Goal: Task Accomplishment & Management: Manage account settings

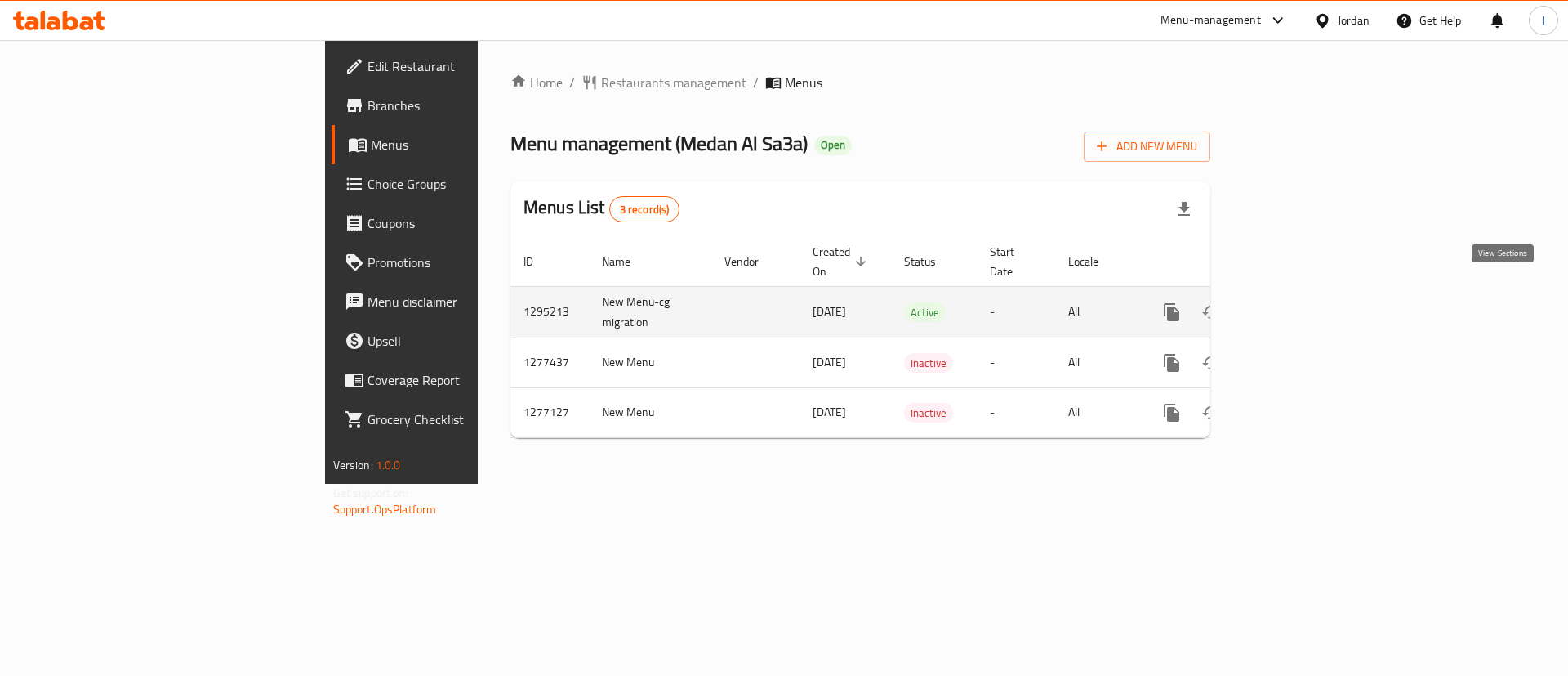
click at [1309, 292] on link "enhanced table" at bounding box center [1290, 312] width 39 height 39
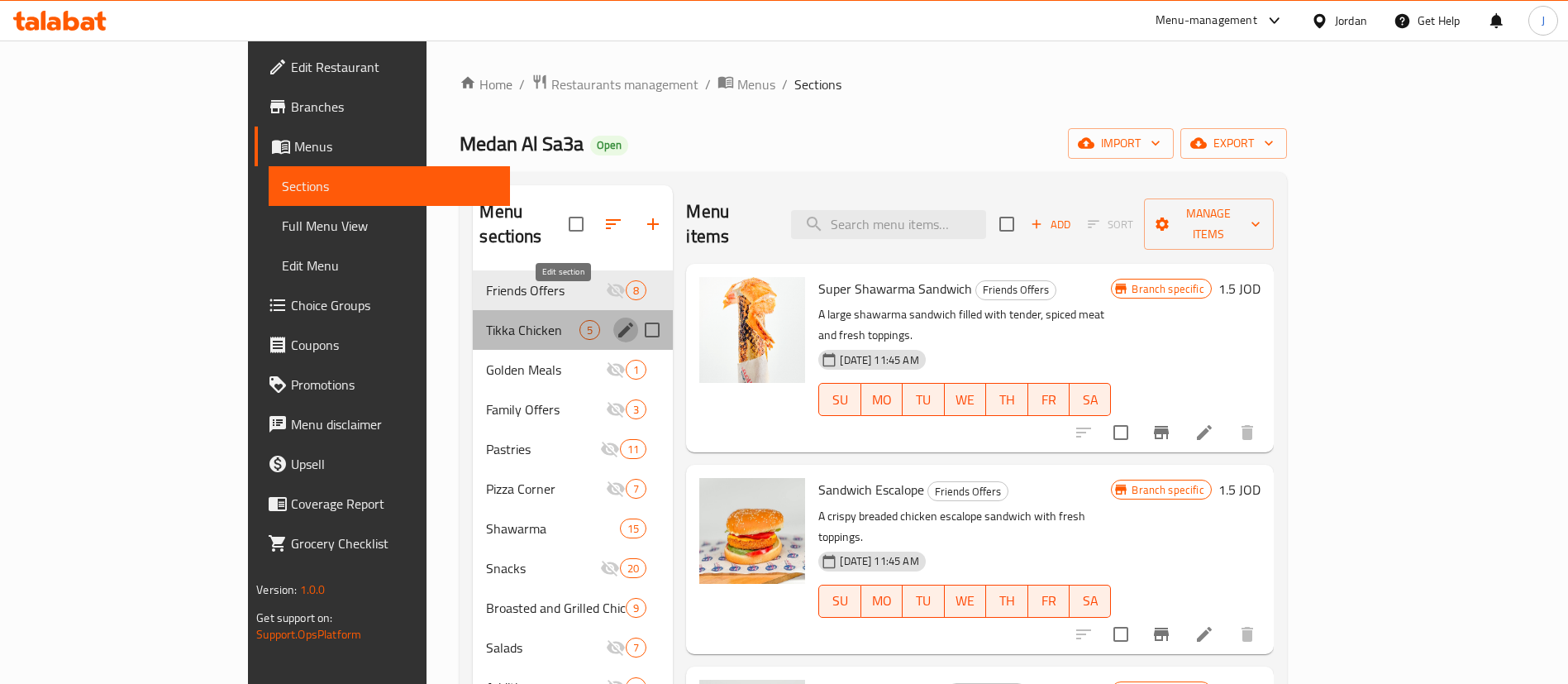
click at [616, 320] on icon "edit" at bounding box center [625, 329] width 20 height 20
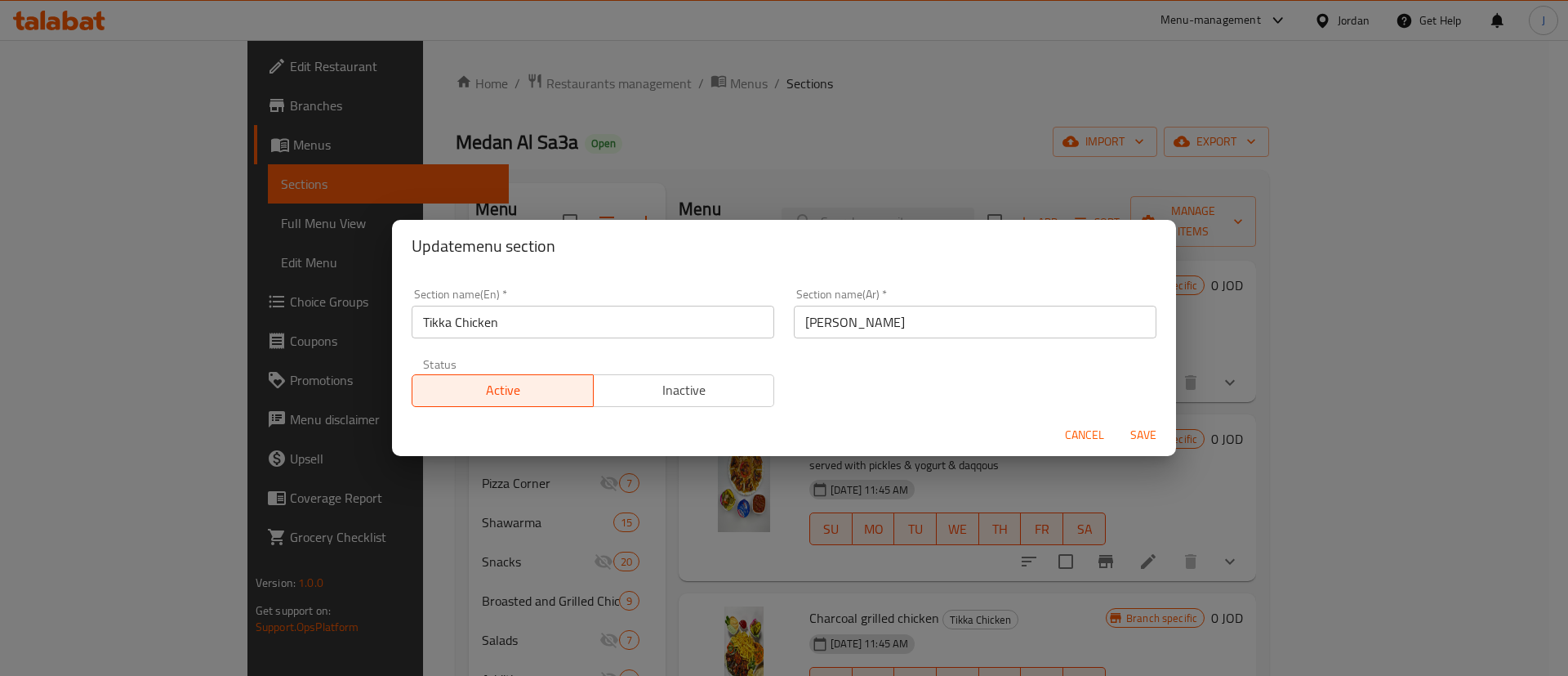
drag, startPoint x: 1103, startPoint y: 422, endPoint x: 1093, endPoint y: 423, distance: 10.0
click at [1103, 422] on button "Cancel" at bounding box center [1085, 435] width 53 height 30
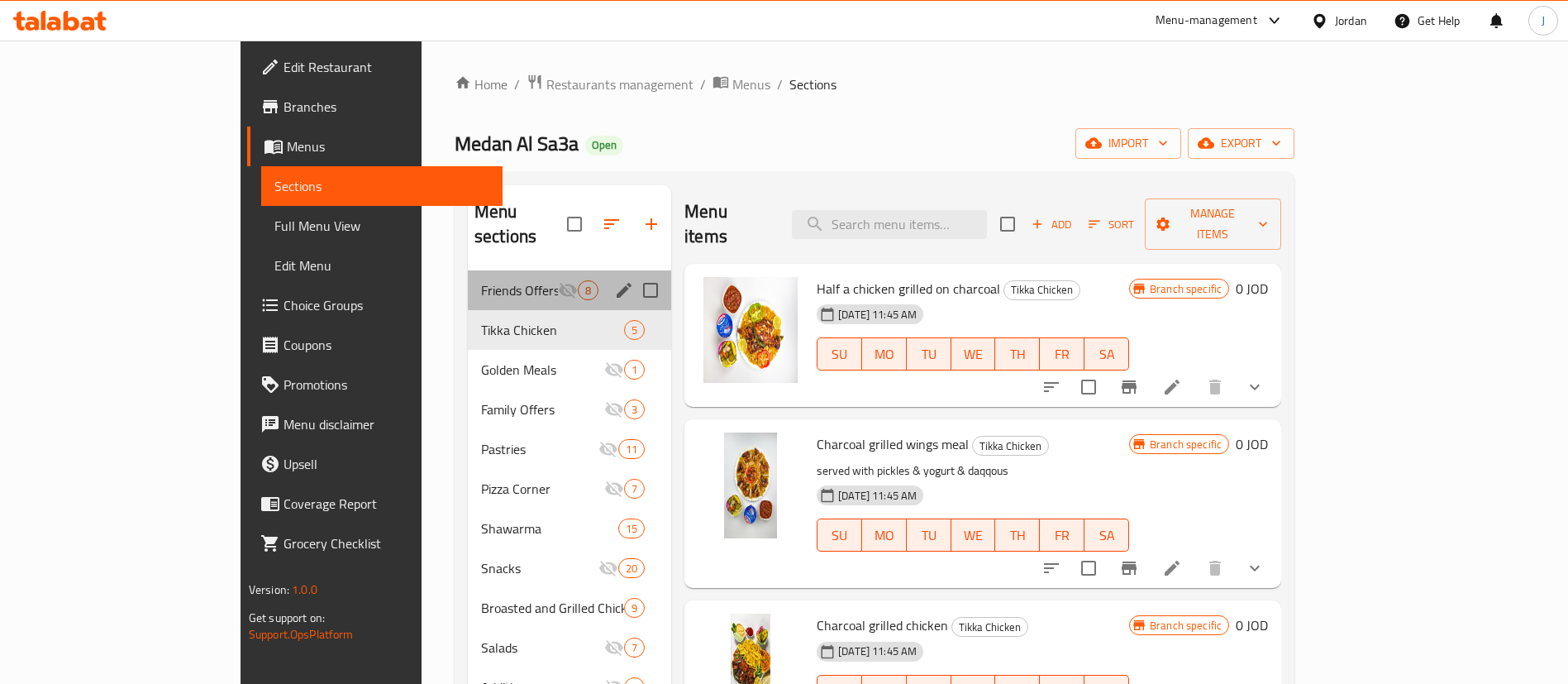
click at [468, 281] on div "Friends Offers 8" at bounding box center [570, 290] width 204 height 40
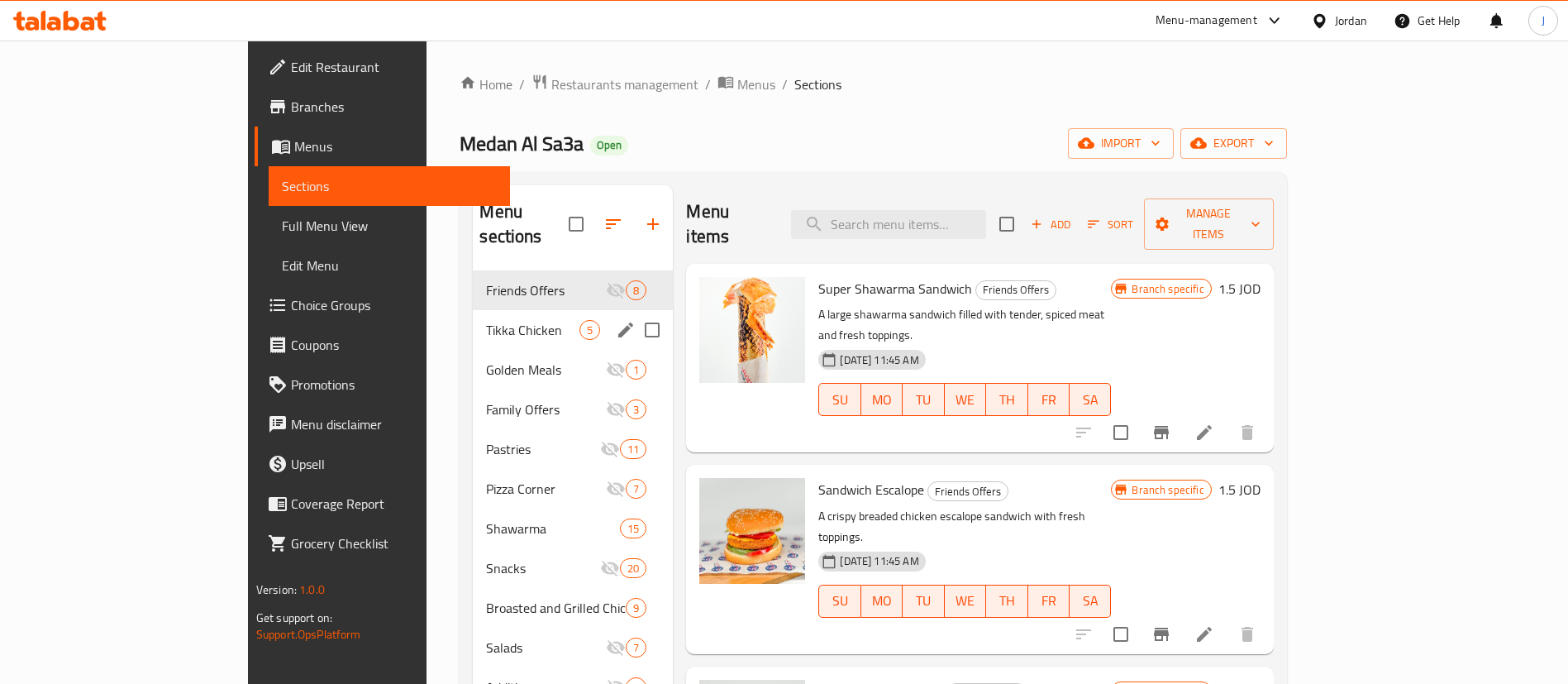
click at [486, 320] on span "Tikka Chicken" at bounding box center [533, 329] width 93 height 20
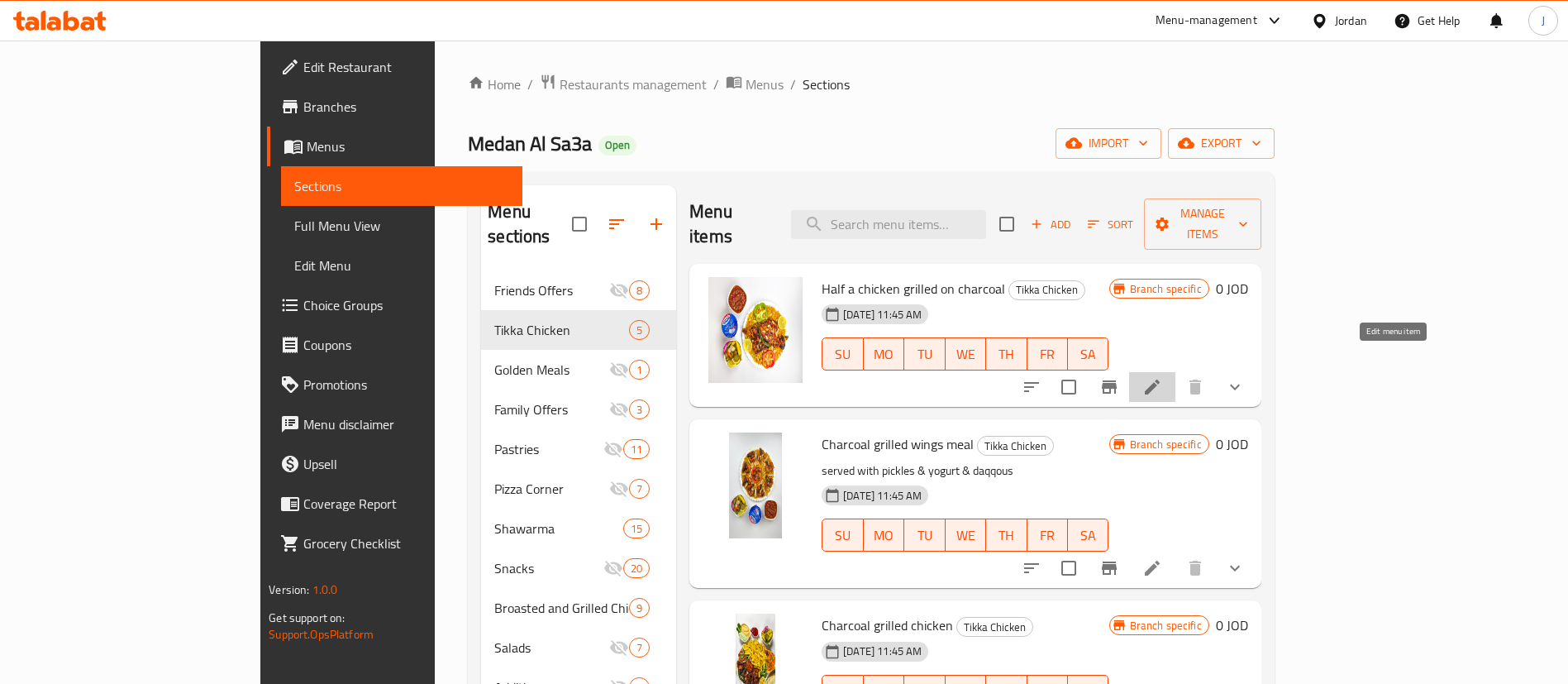
click at [1163, 377] on icon at bounding box center [1152, 386] width 20 height 20
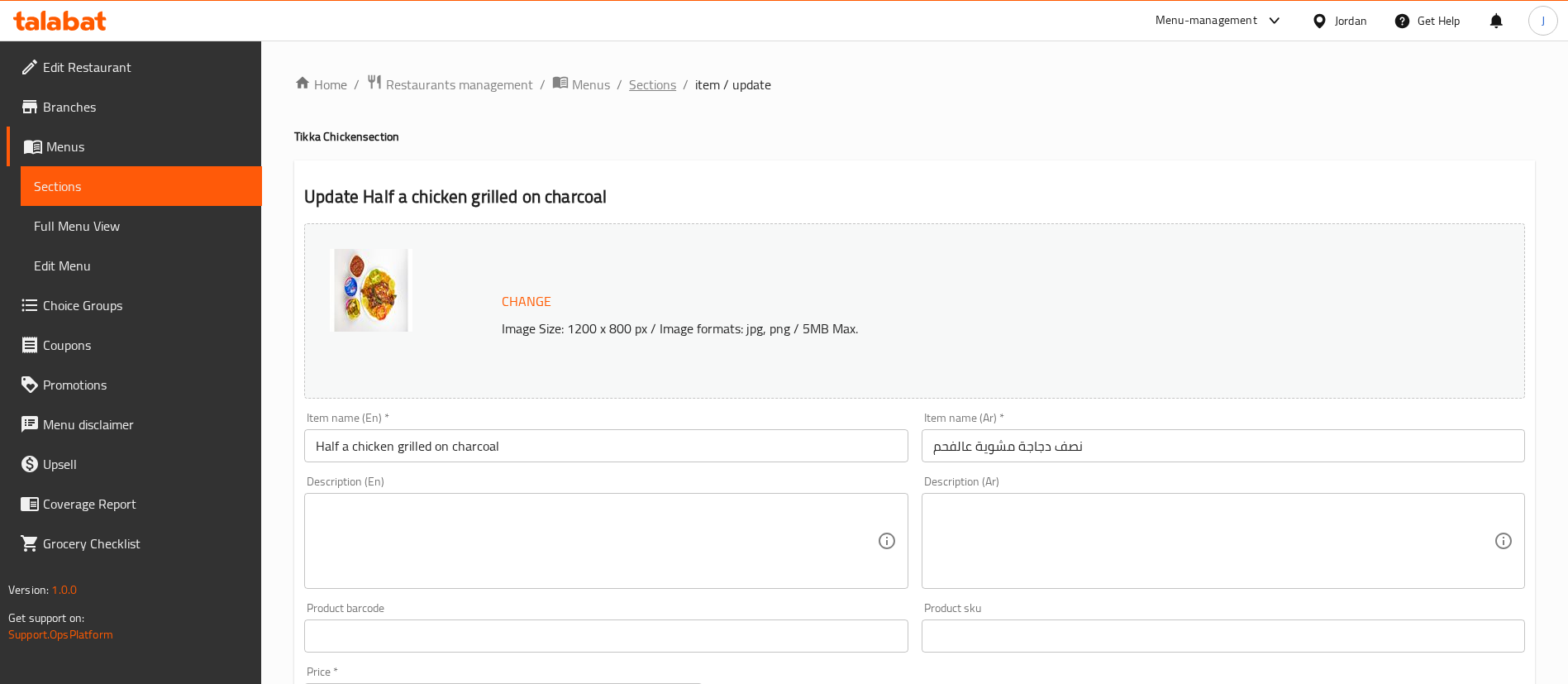
click at [653, 82] on span "Sections" at bounding box center [653, 84] width 48 height 20
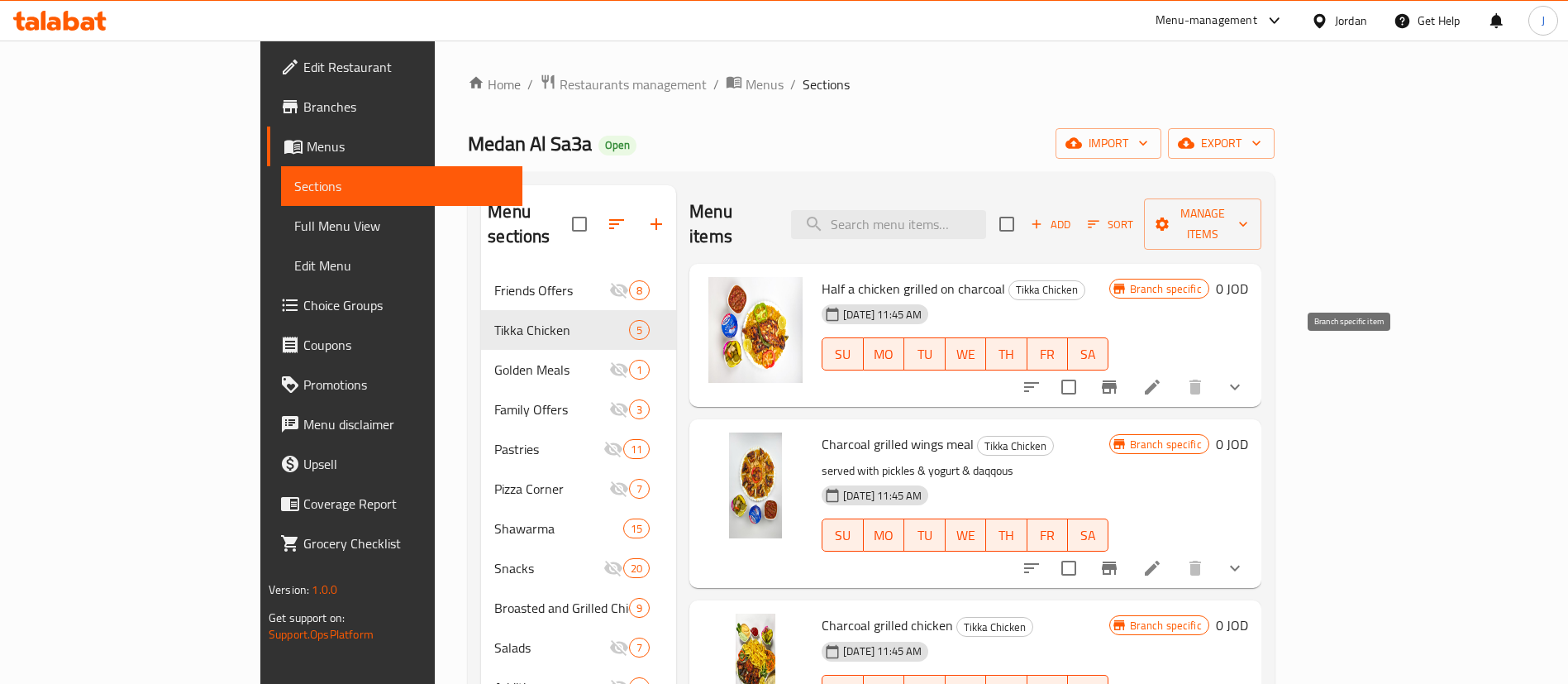
click at [1117, 381] on icon "Branch-specific-item" at bounding box center [1109, 387] width 15 height 13
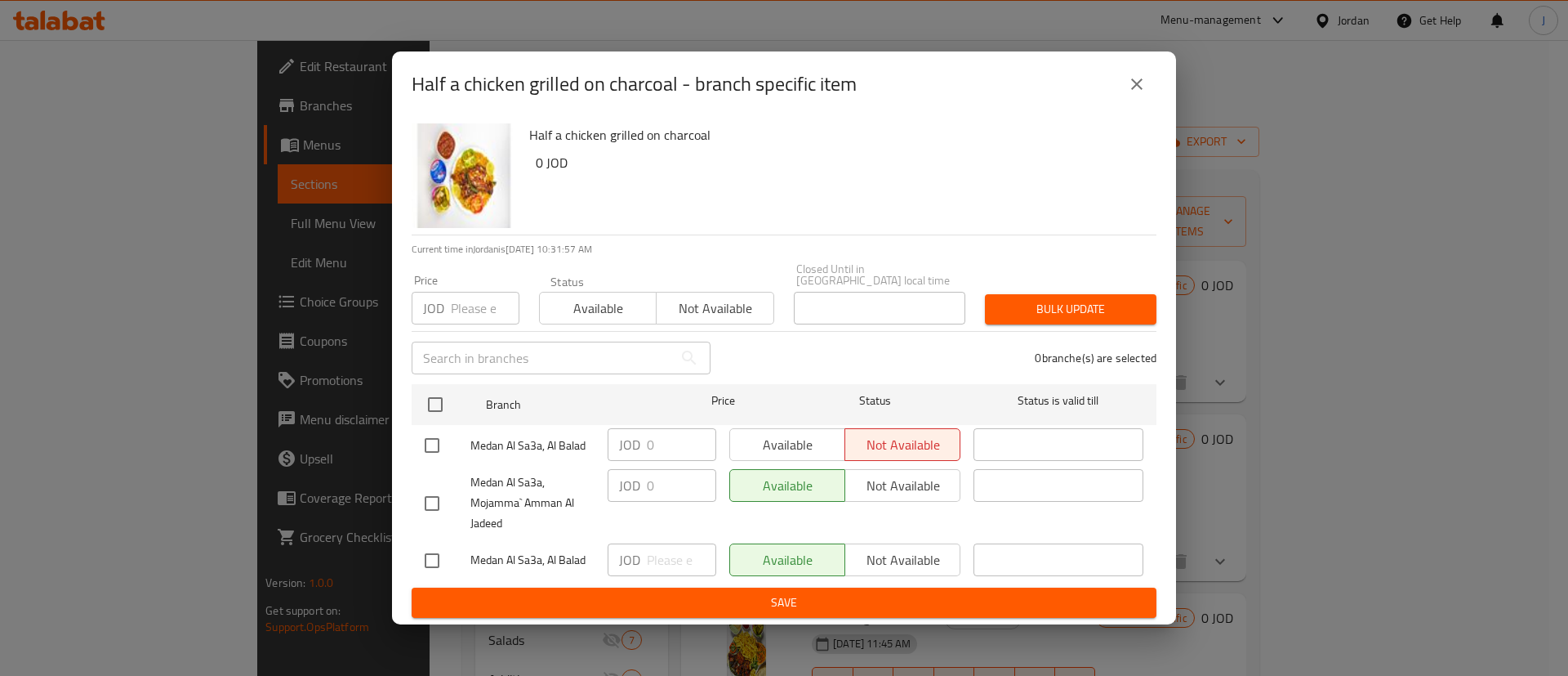
click at [432, 440] on input "checkbox" at bounding box center [431, 445] width 34 height 34
checkbox input "true"
click at [775, 438] on span "Available" at bounding box center [788, 445] width 102 height 24
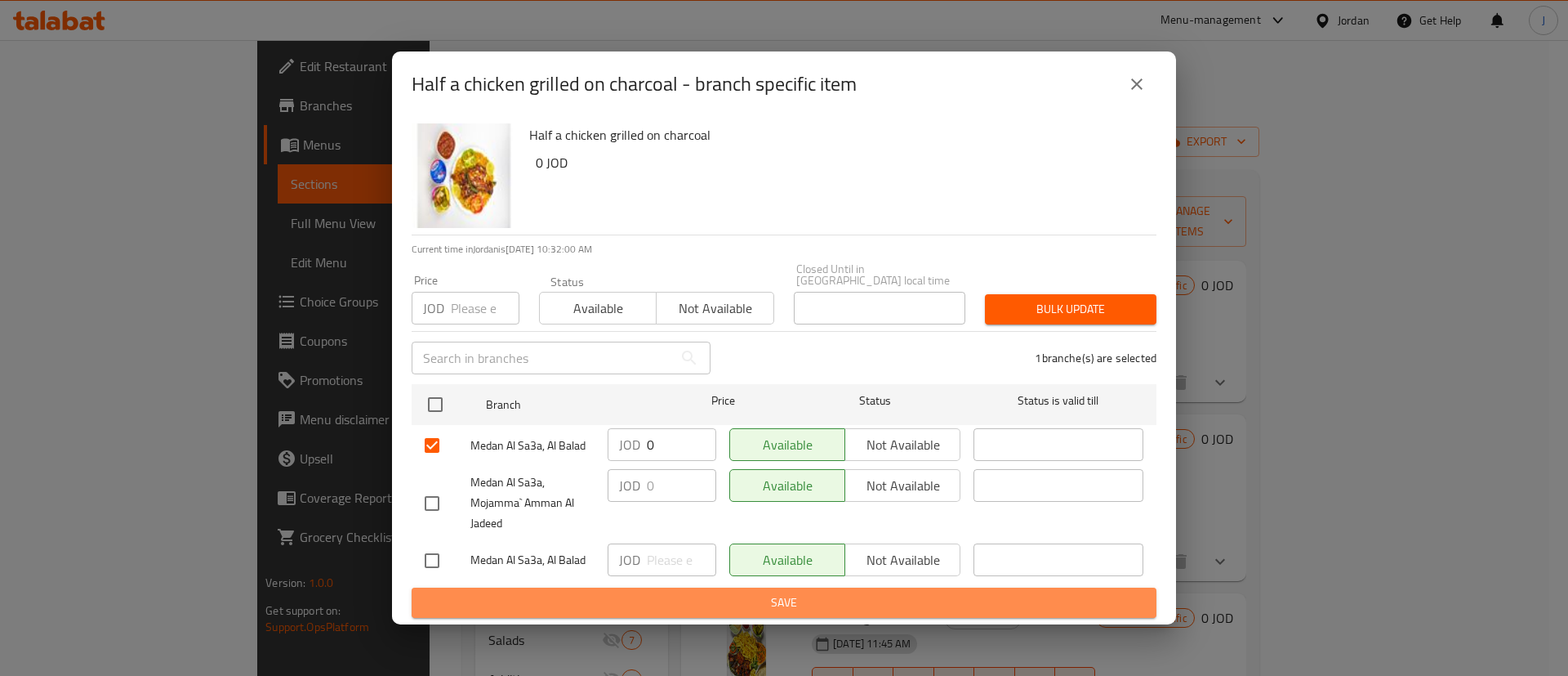
click at [825, 602] on span "Save" at bounding box center [784, 603] width 719 height 21
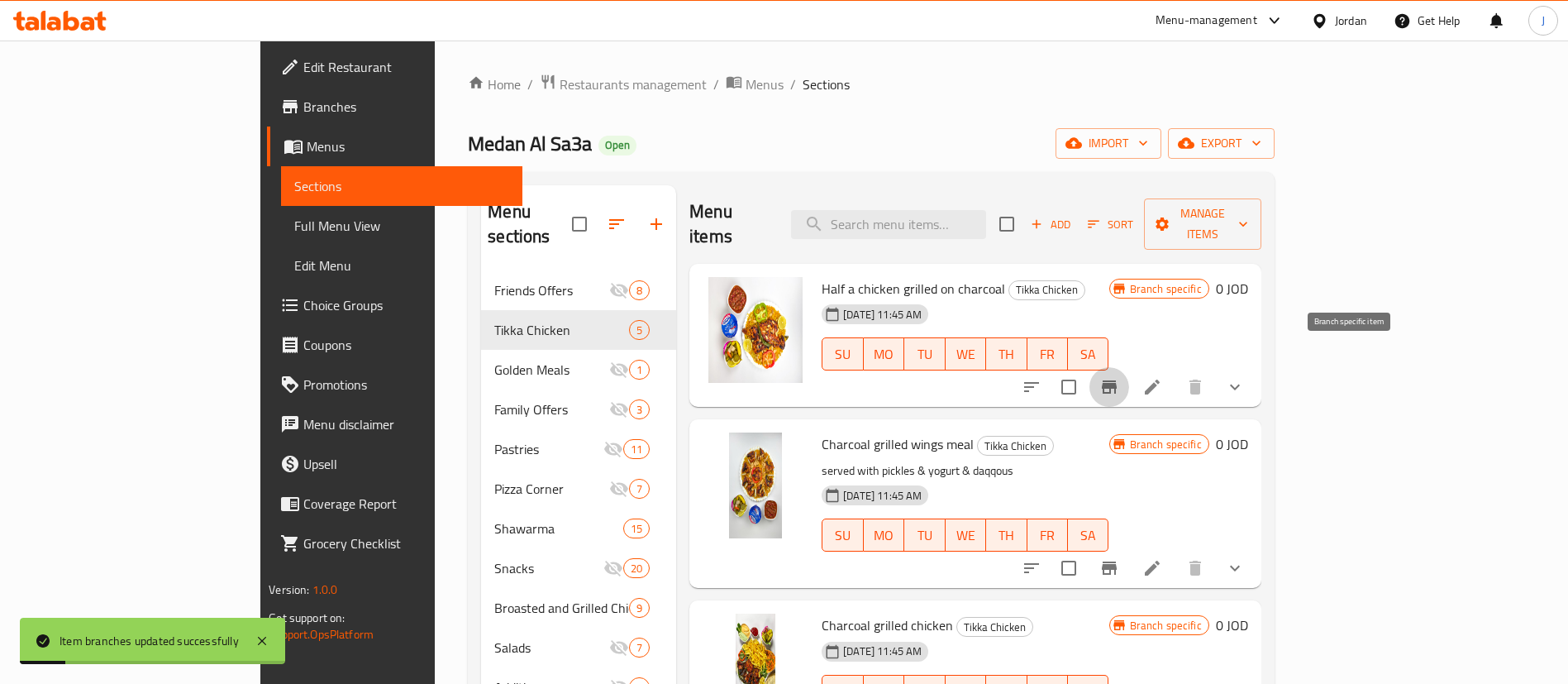
click at [1117, 381] on icon "Branch-specific-item" at bounding box center [1109, 387] width 15 height 13
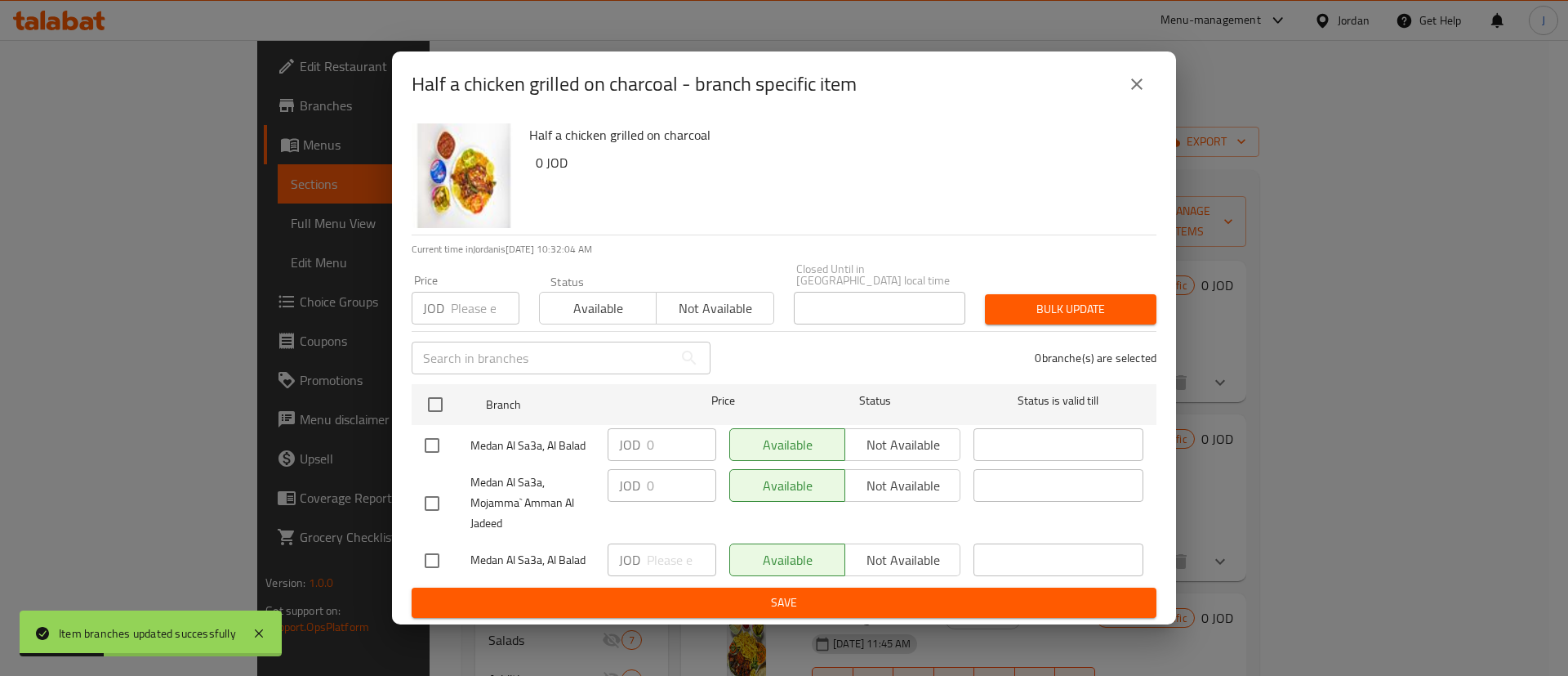
drag, startPoint x: 430, startPoint y: 439, endPoint x: 893, endPoint y: 476, distance: 464.5
click at [434, 439] on input "checkbox" at bounding box center [431, 445] width 34 height 34
checkbox input "true"
click at [910, 448] on span "Not available" at bounding box center [902, 445] width 102 height 24
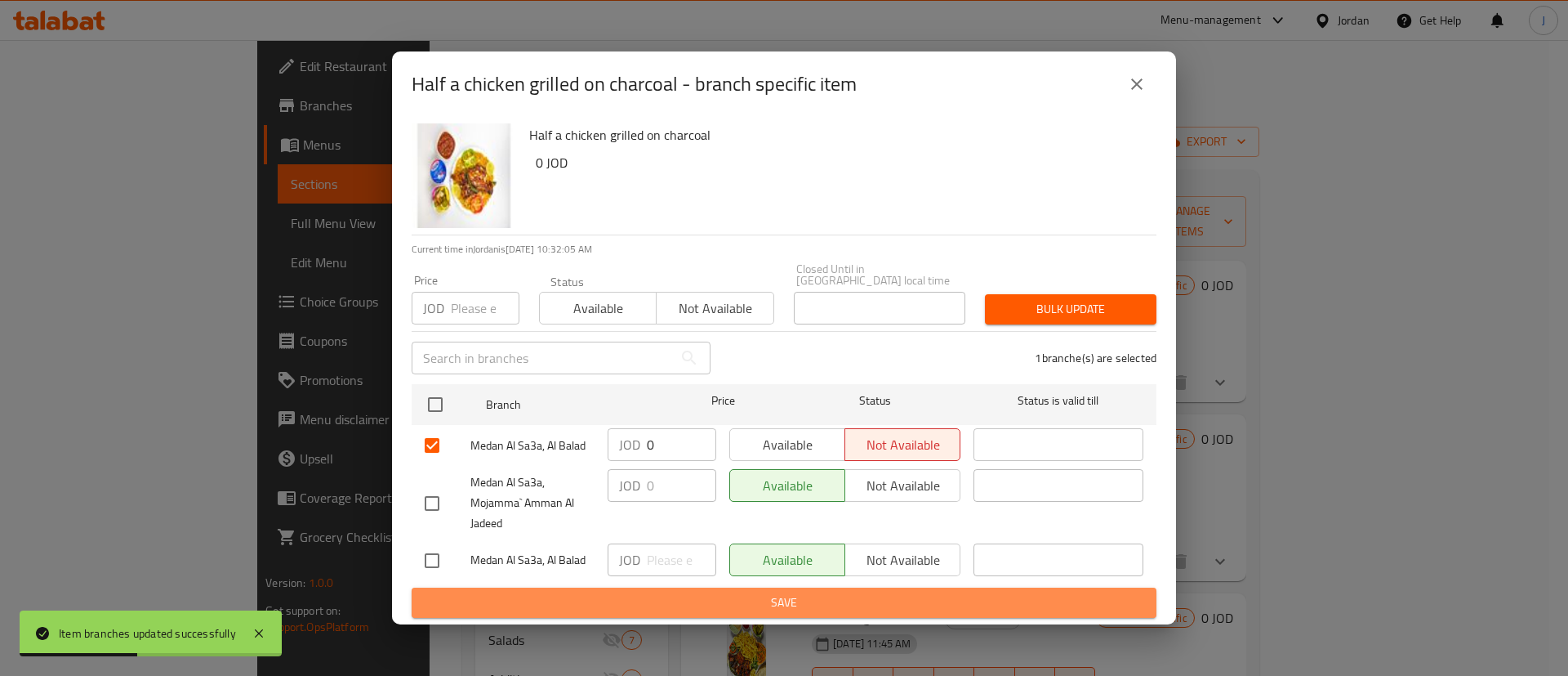
click at [884, 588] on button "Save" at bounding box center [784, 603] width 745 height 30
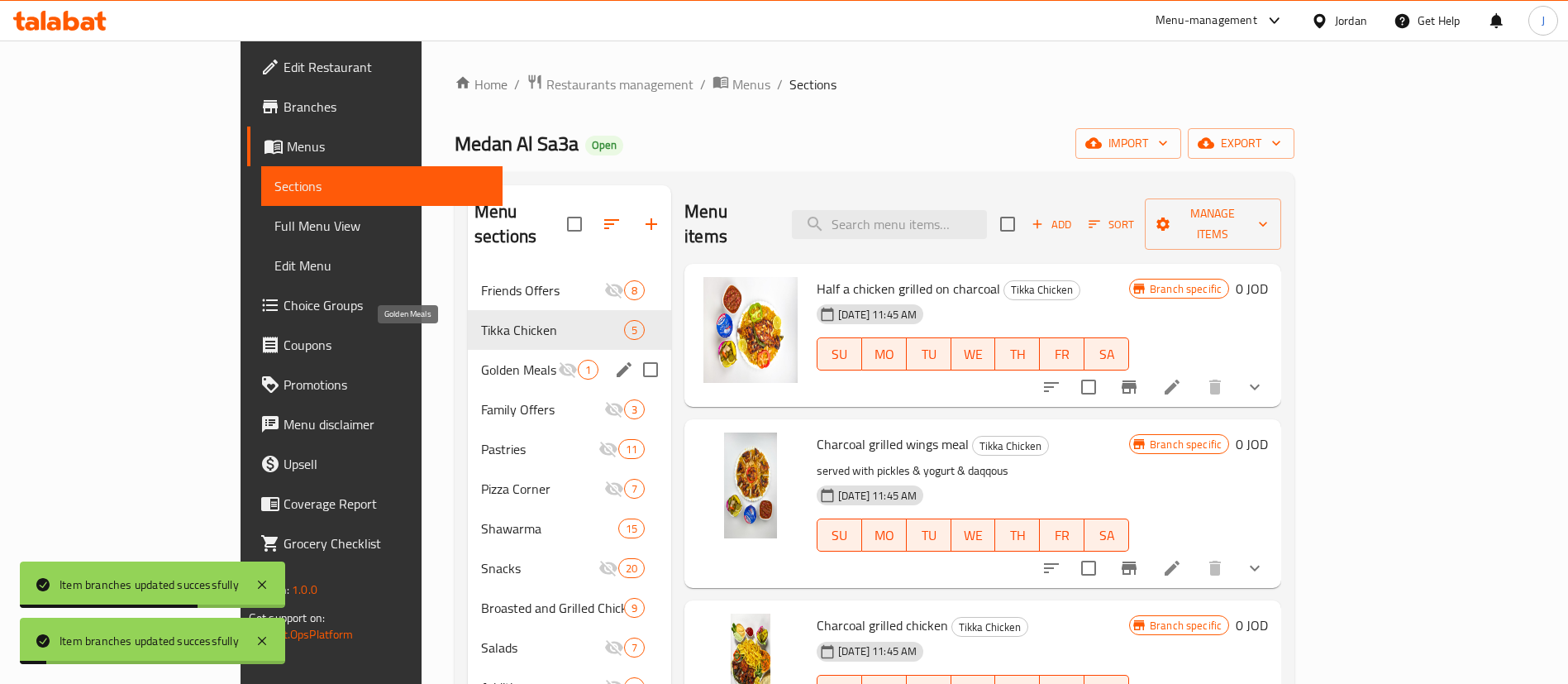
click at [481, 360] on span "Golden Meals" at bounding box center [519, 369] width 77 height 20
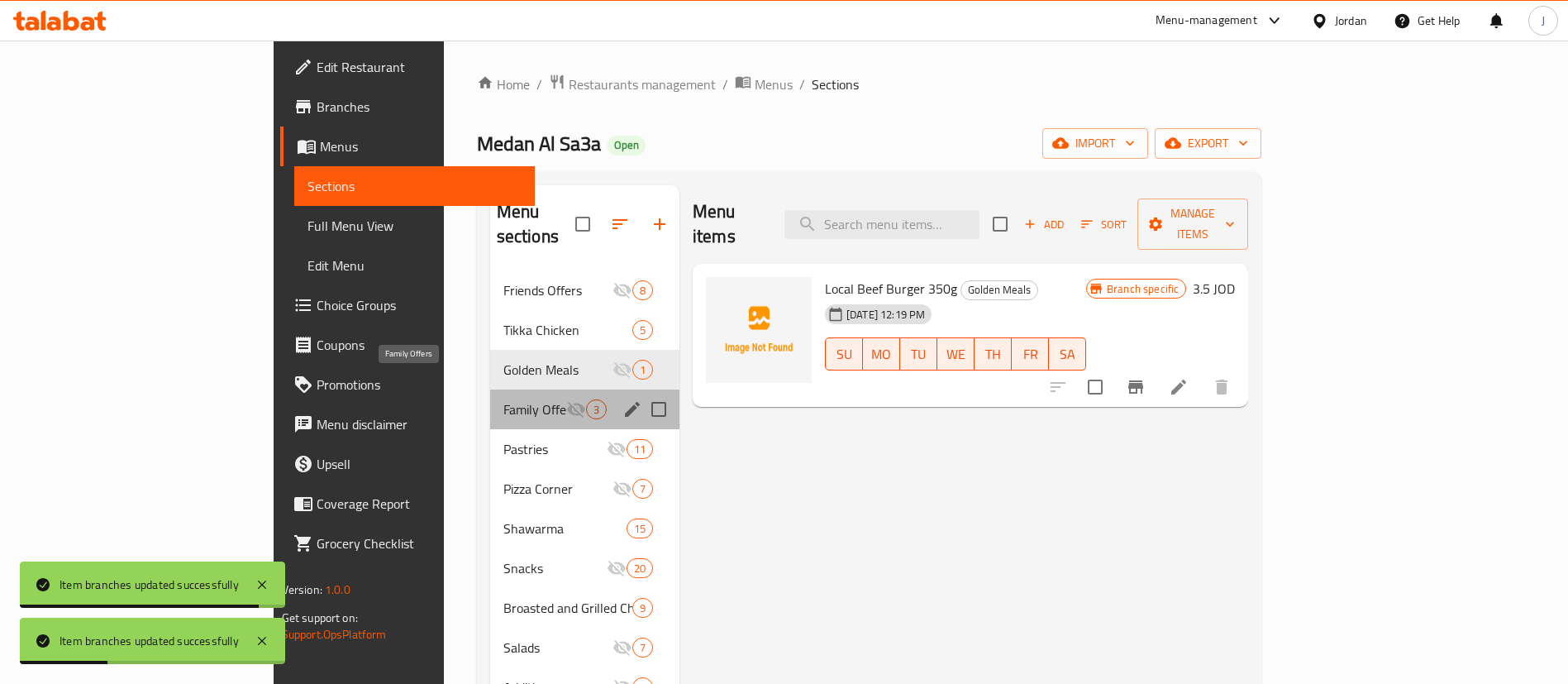
click at [503, 400] on span "Family Offers" at bounding box center [535, 409] width 63 height 20
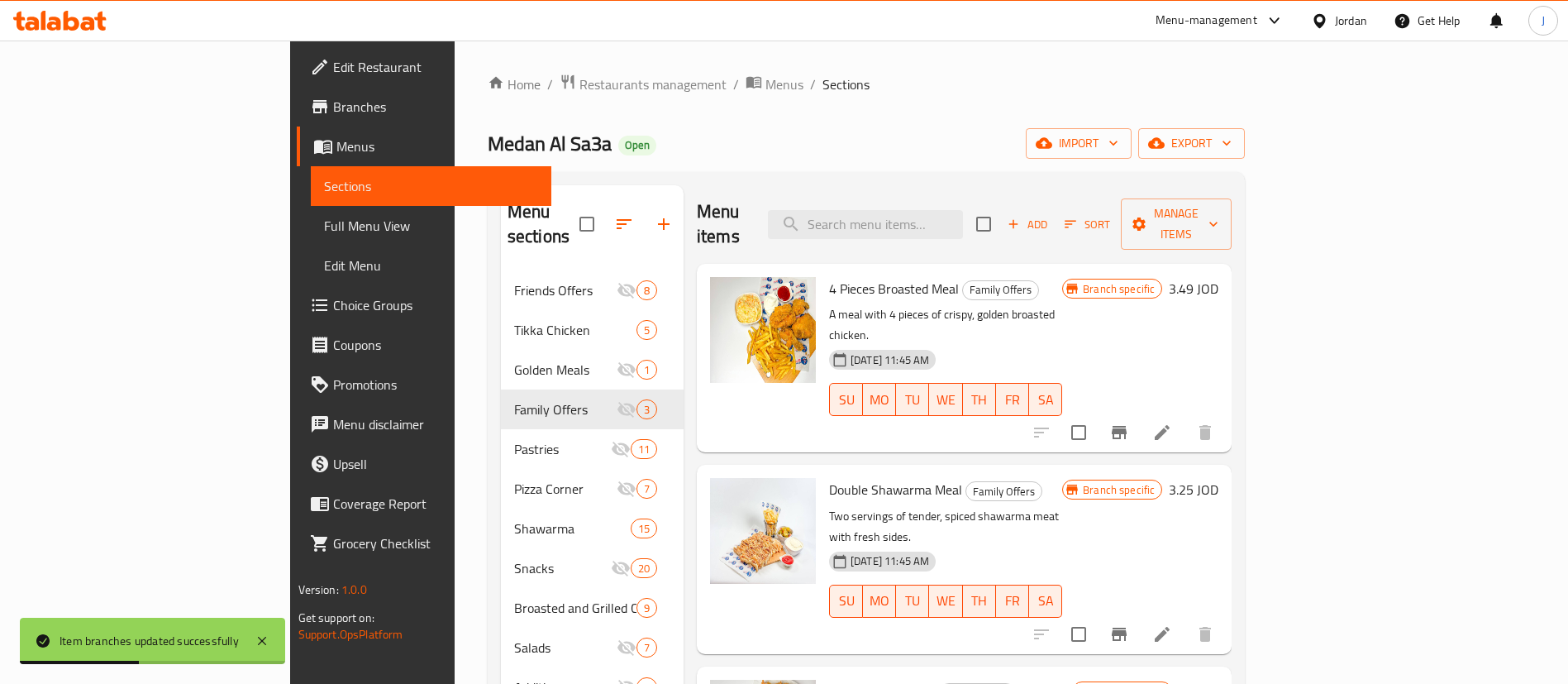
scroll to position [124, 0]
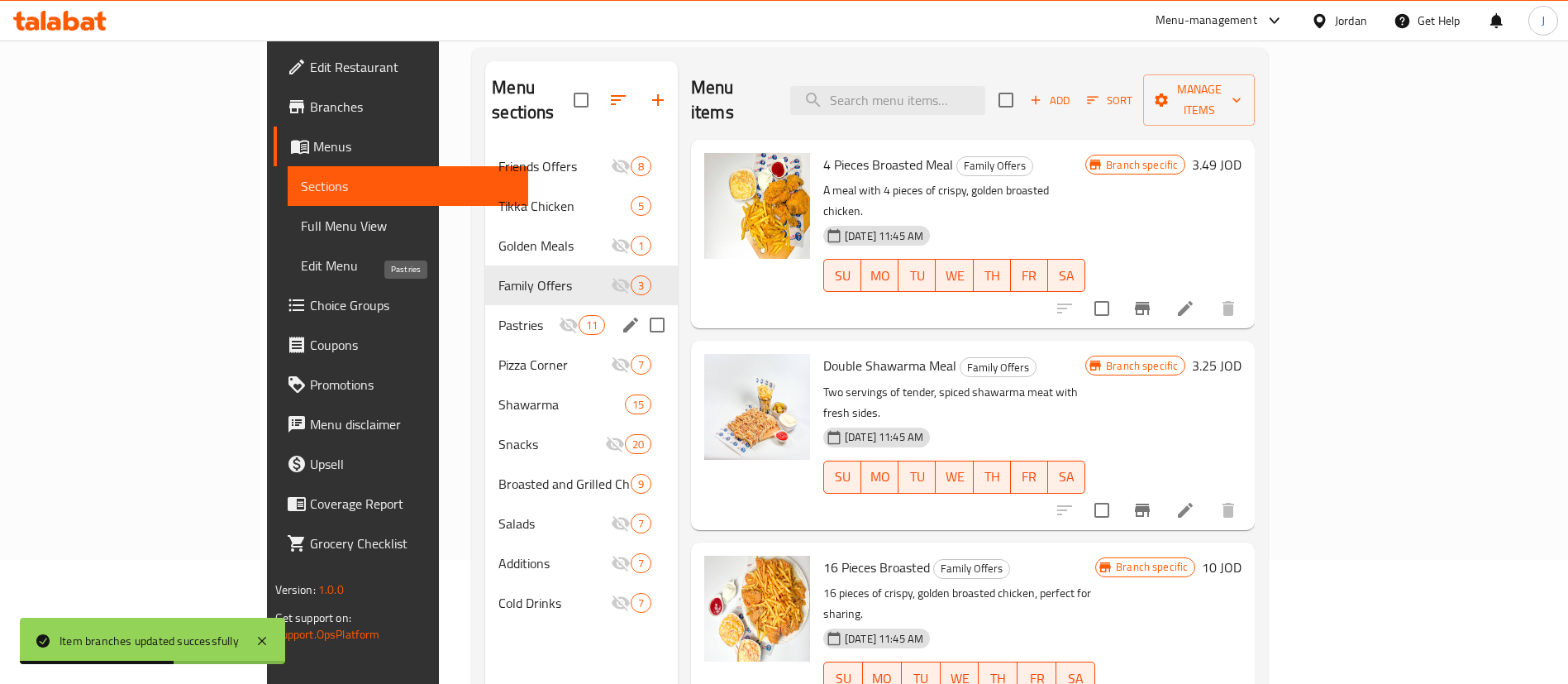
click at [499, 315] on span "Pastries" at bounding box center [528, 324] width 60 height 20
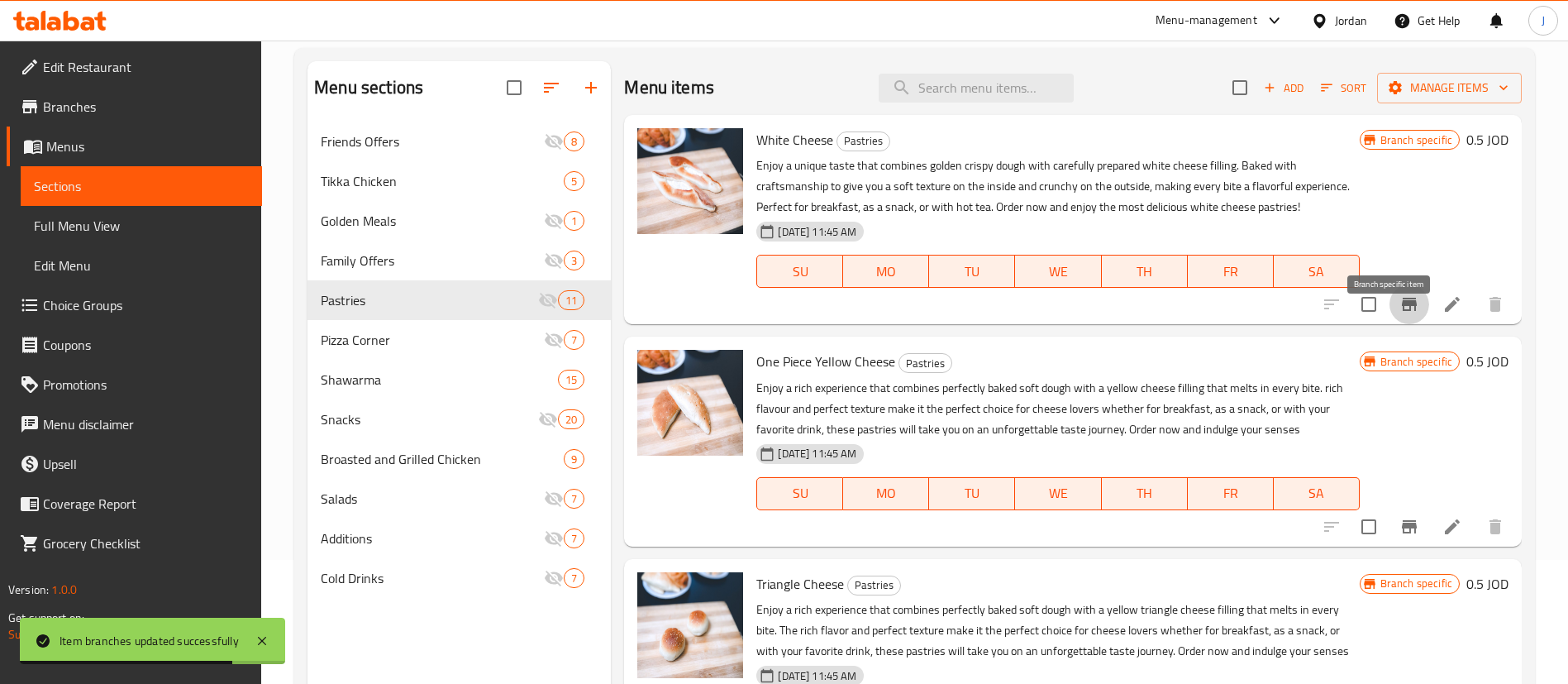
click at [1390, 322] on button "Branch-specific-item" at bounding box center [1410, 304] width 40 height 40
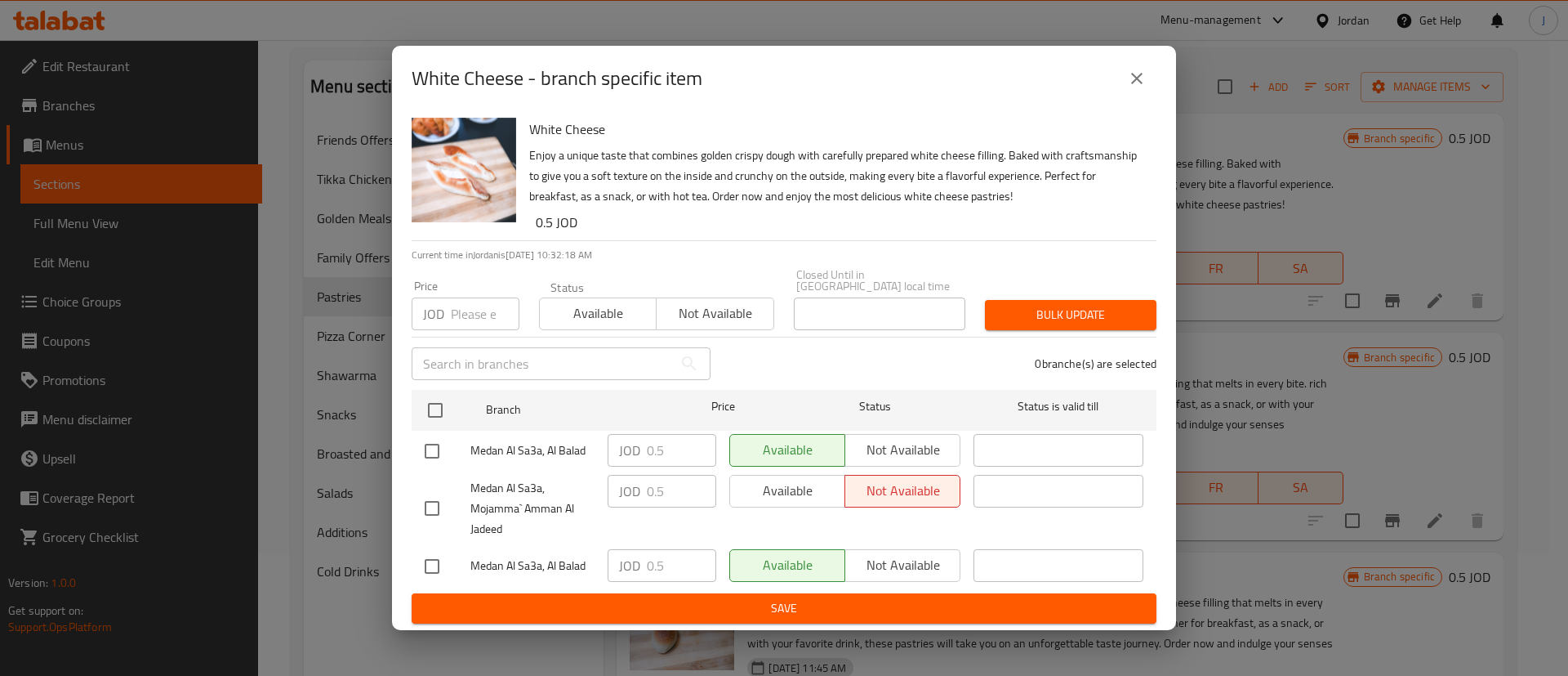
click at [437, 503] on input "checkbox" at bounding box center [431, 508] width 34 height 34
checkbox input "true"
click at [1143, 79] on icon "close" at bounding box center [1137, 78] width 20 height 20
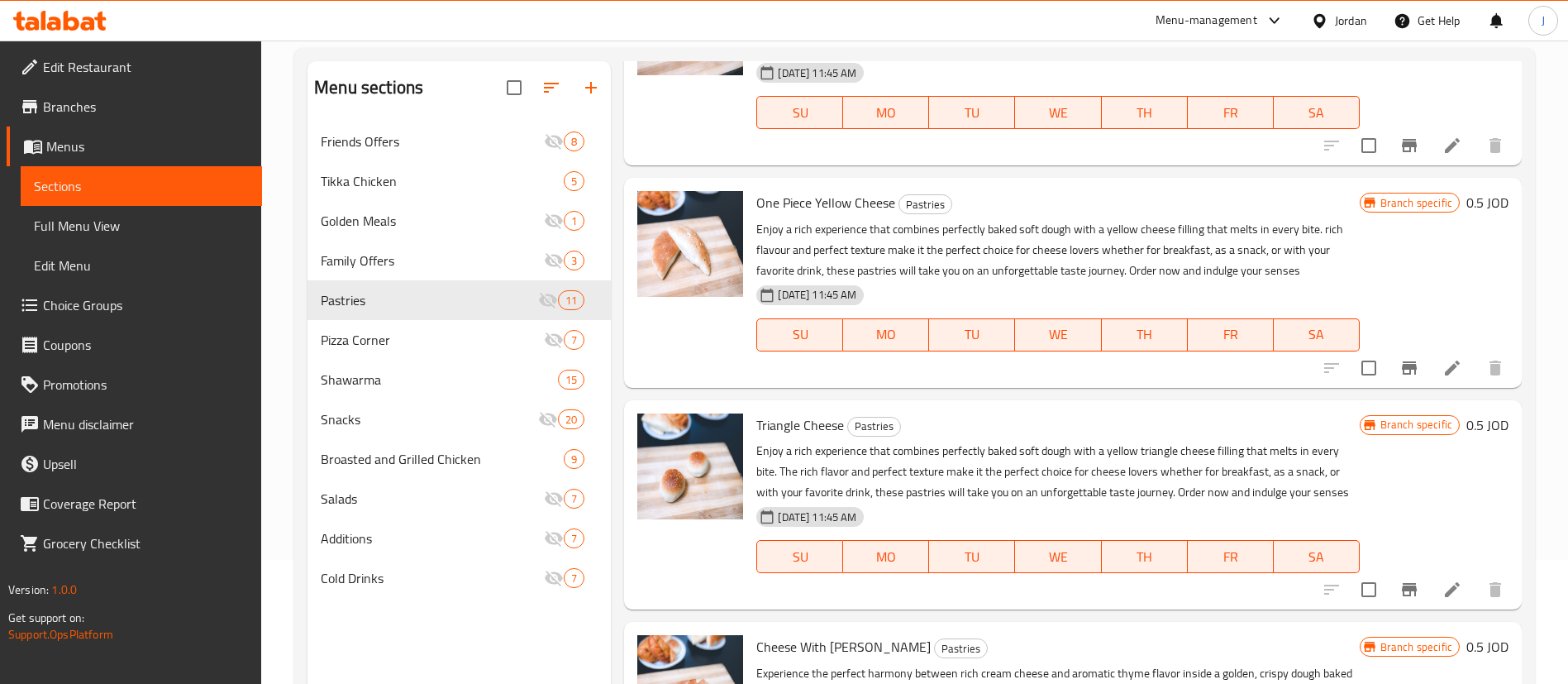
scroll to position [248, 0]
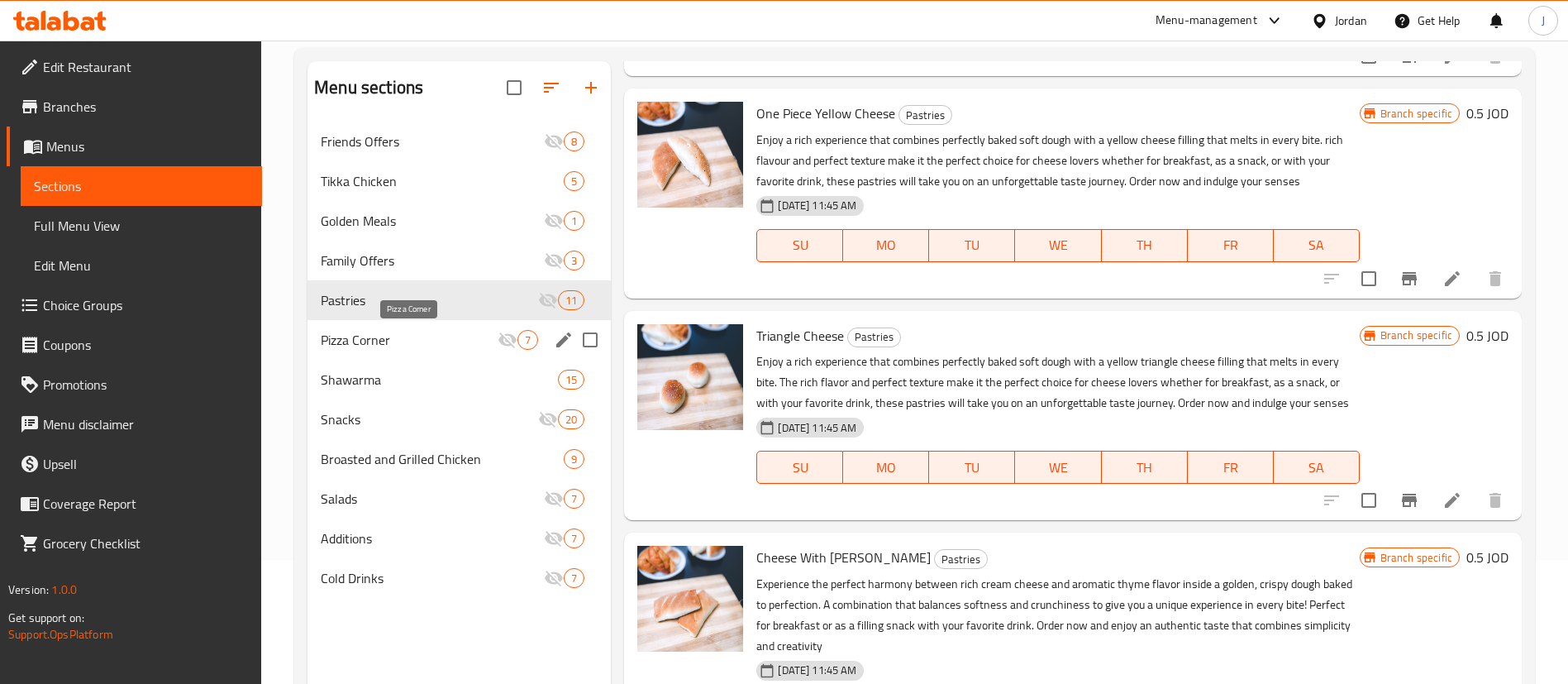
click at [423, 340] on span "Pizza Corner" at bounding box center [409, 340] width 177 height 20
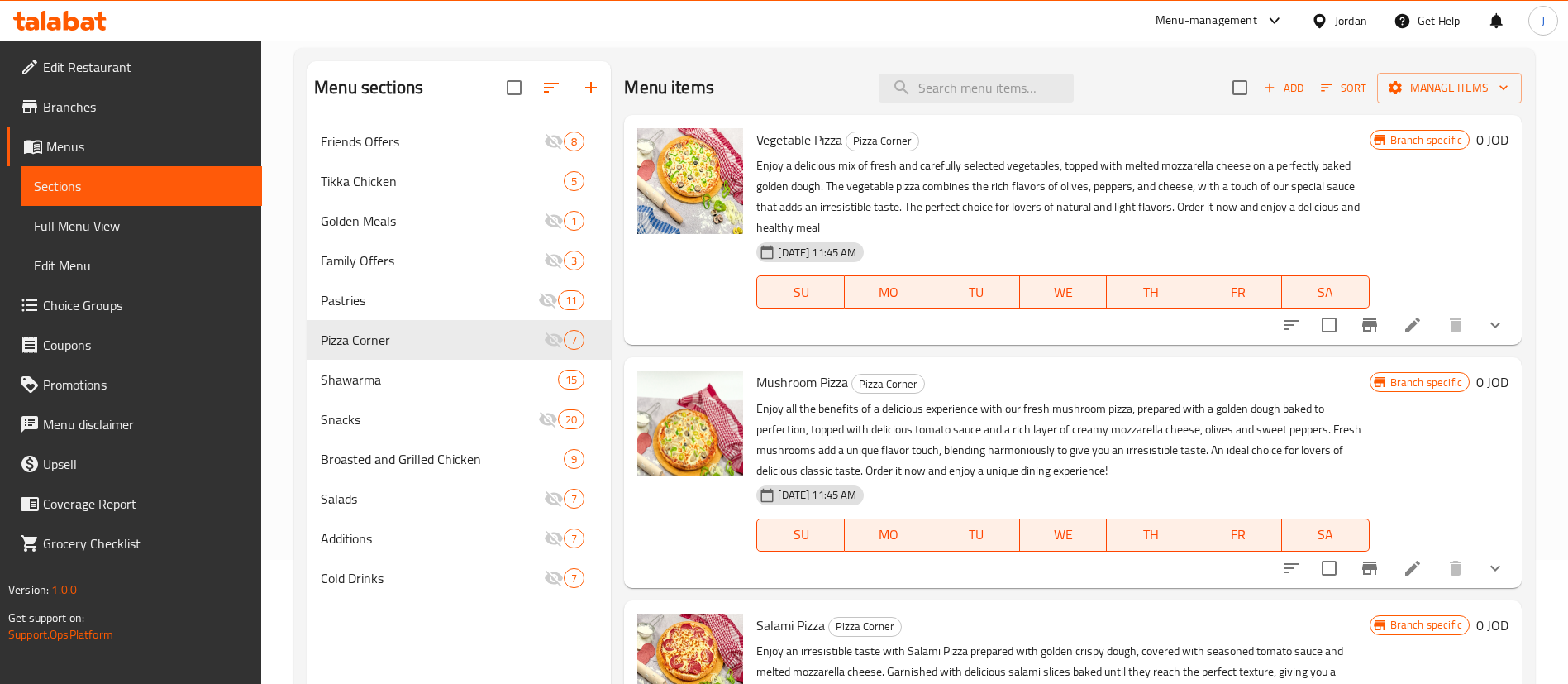
click at [1403, 324] on icon at bounding box center [1413, 324] width 20 height 20
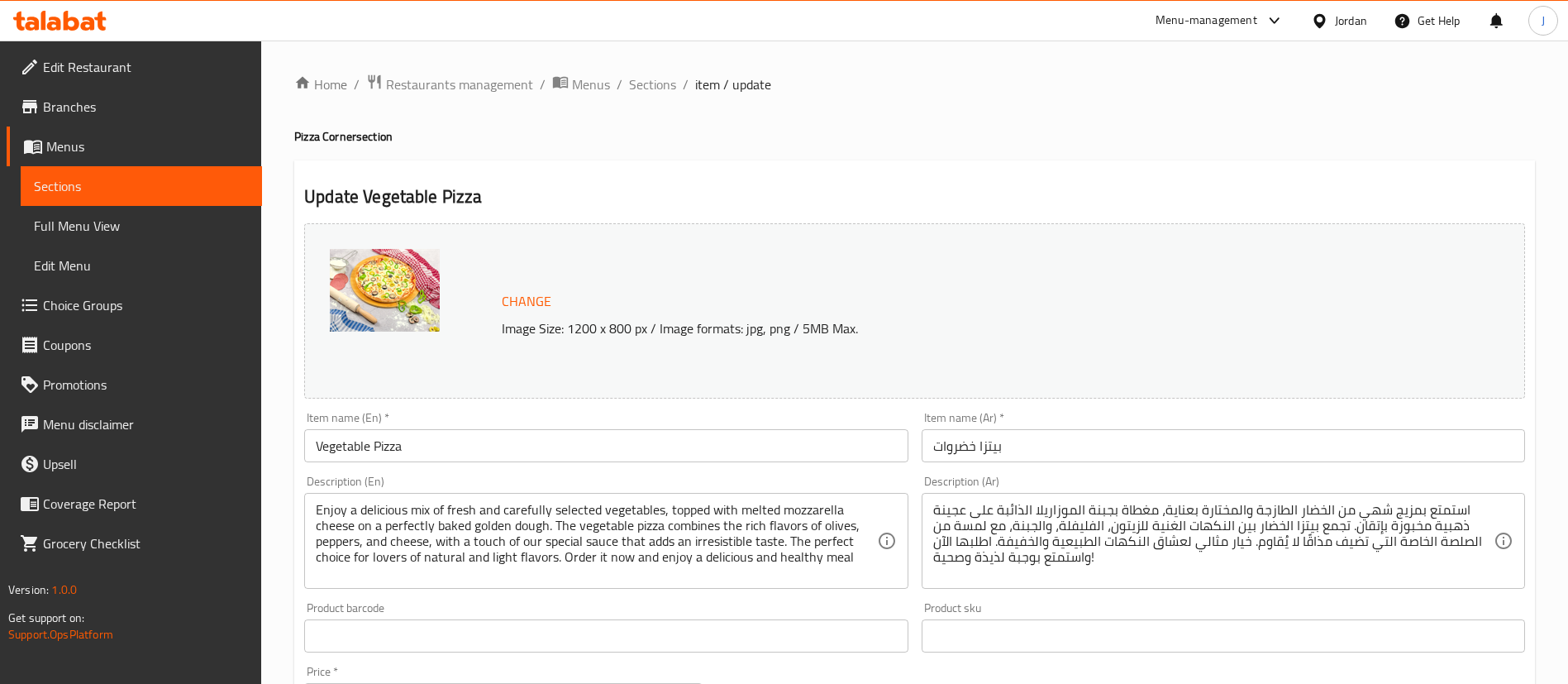
click at [676, 84] on ol "Home / Restaurants management / Menus / Sections / item / update" at bounding box center [914, 84] width 1241 height 22
click at [643, 88] on span "Sections" at bounding box center [653, 84] width 48 height 20
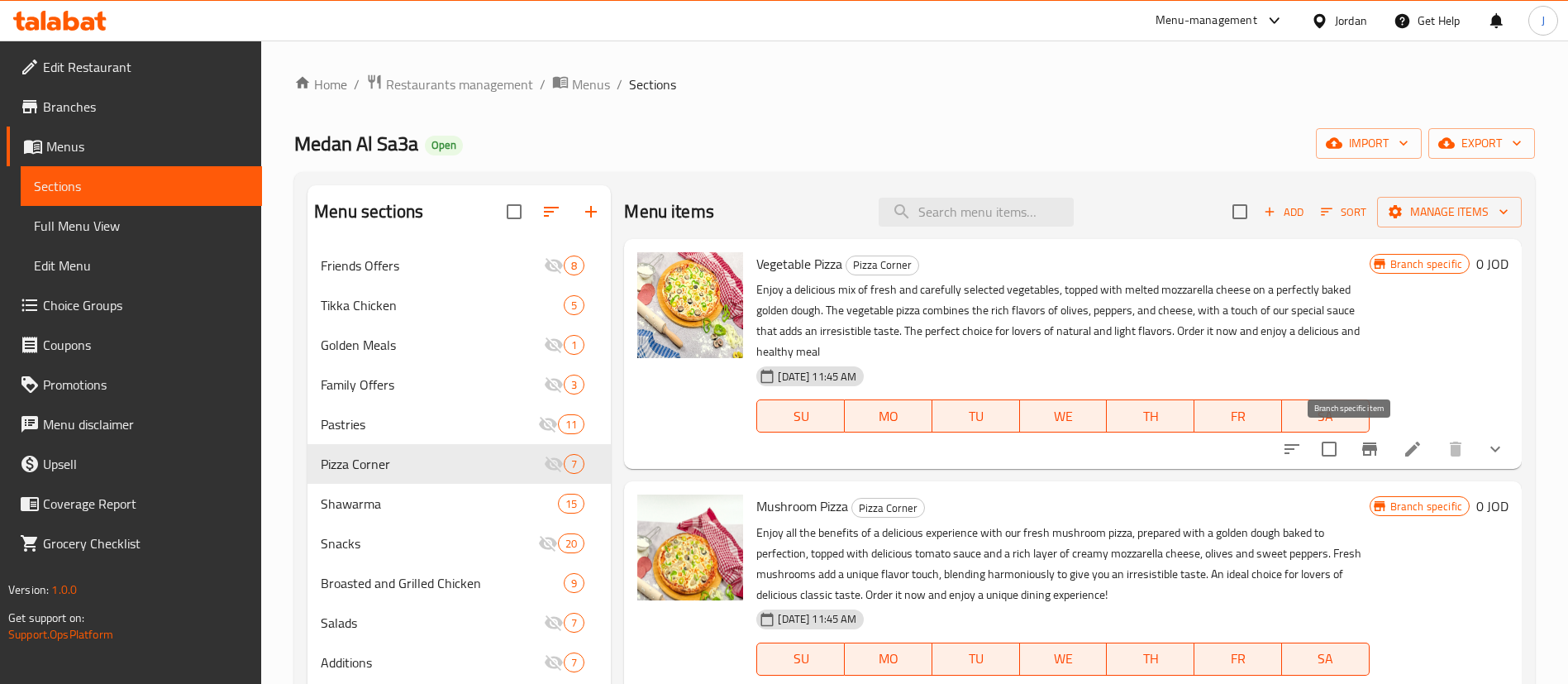
click at [1362, 447] on icon "Branch-specific-item" at bounding box center [1370, 449] width 15 height 13
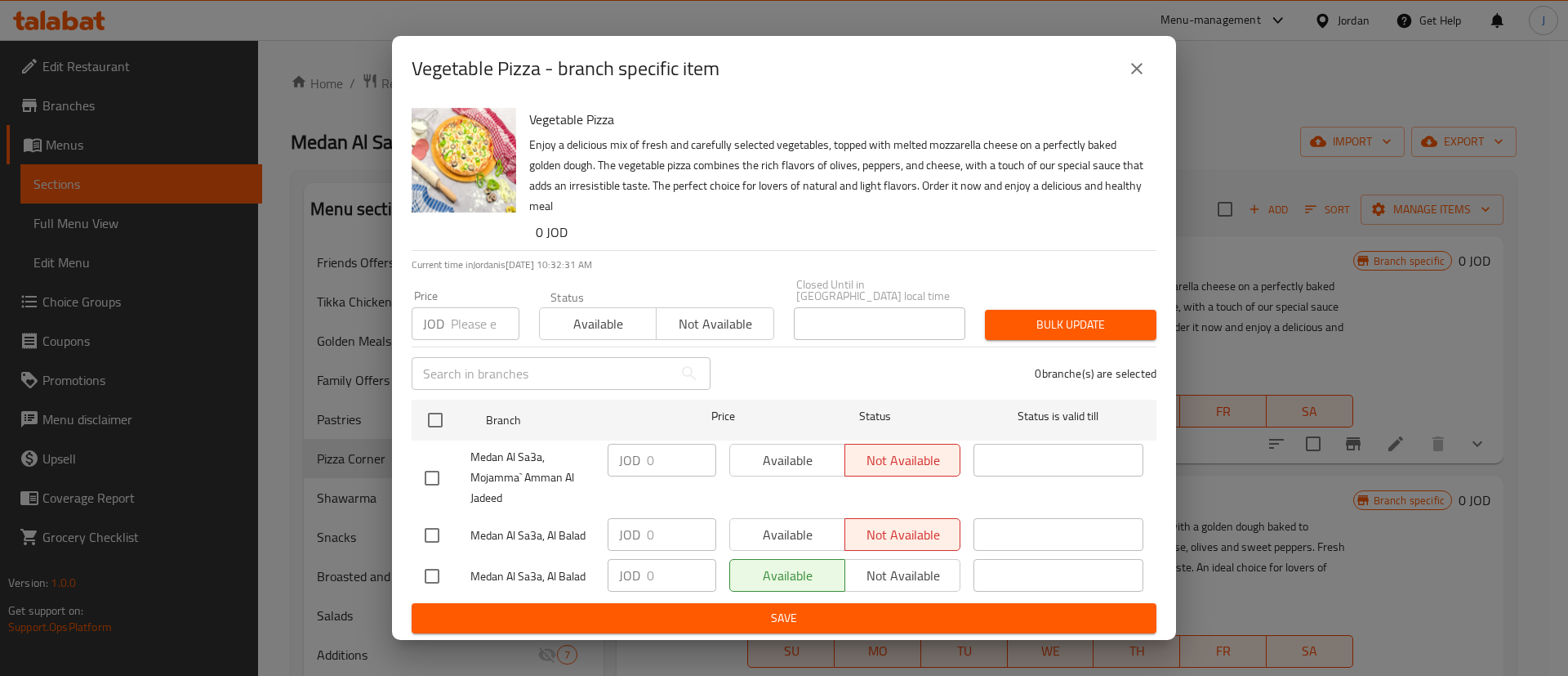
click at [436, 473] on input "checkbox" at bounding box center [431, 478] width 34 height 34
checkbox input "true"
click at [430, 532] on input "checkbox" at bounding box center [431, 535] width 34 height 34
checkbox input "true"
click at [1118, 80] on div "Vegetable Pizza - branch specific item" at bounding box center [784, 69] width 745 height 39
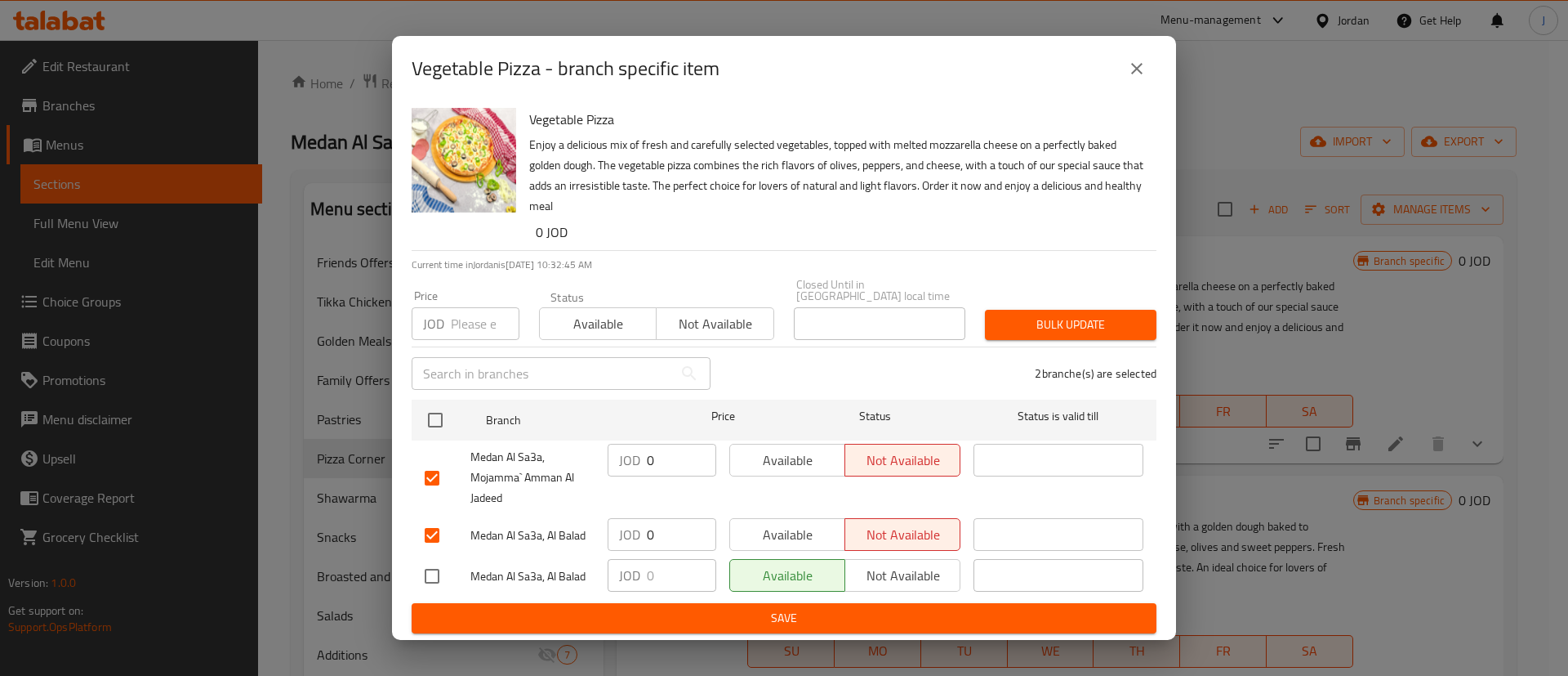
click at [1128, 74] on button "close" at bounding box center [1137, 69] width 39 height 39
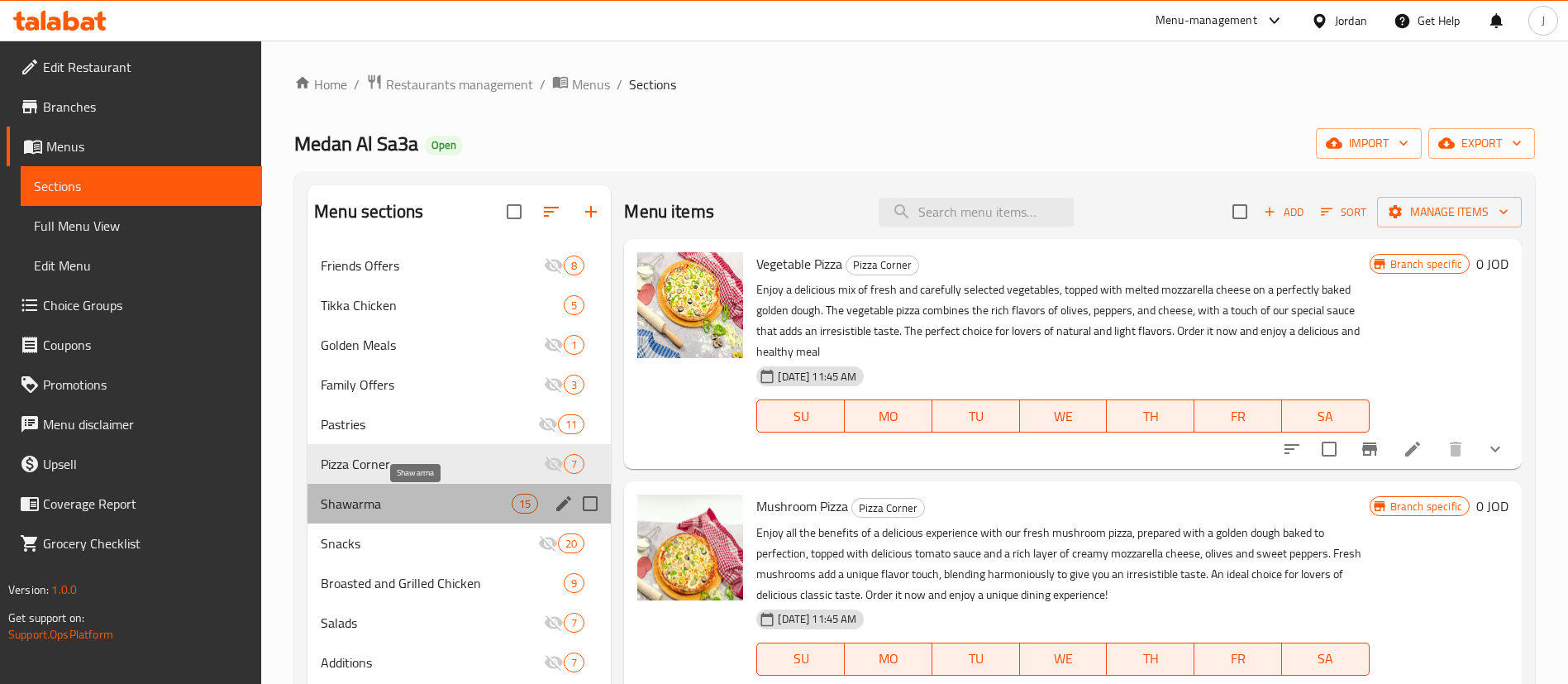
click at [341, 500] on span "Shawarma" at bounding box center [416, 503] width 191 height 20
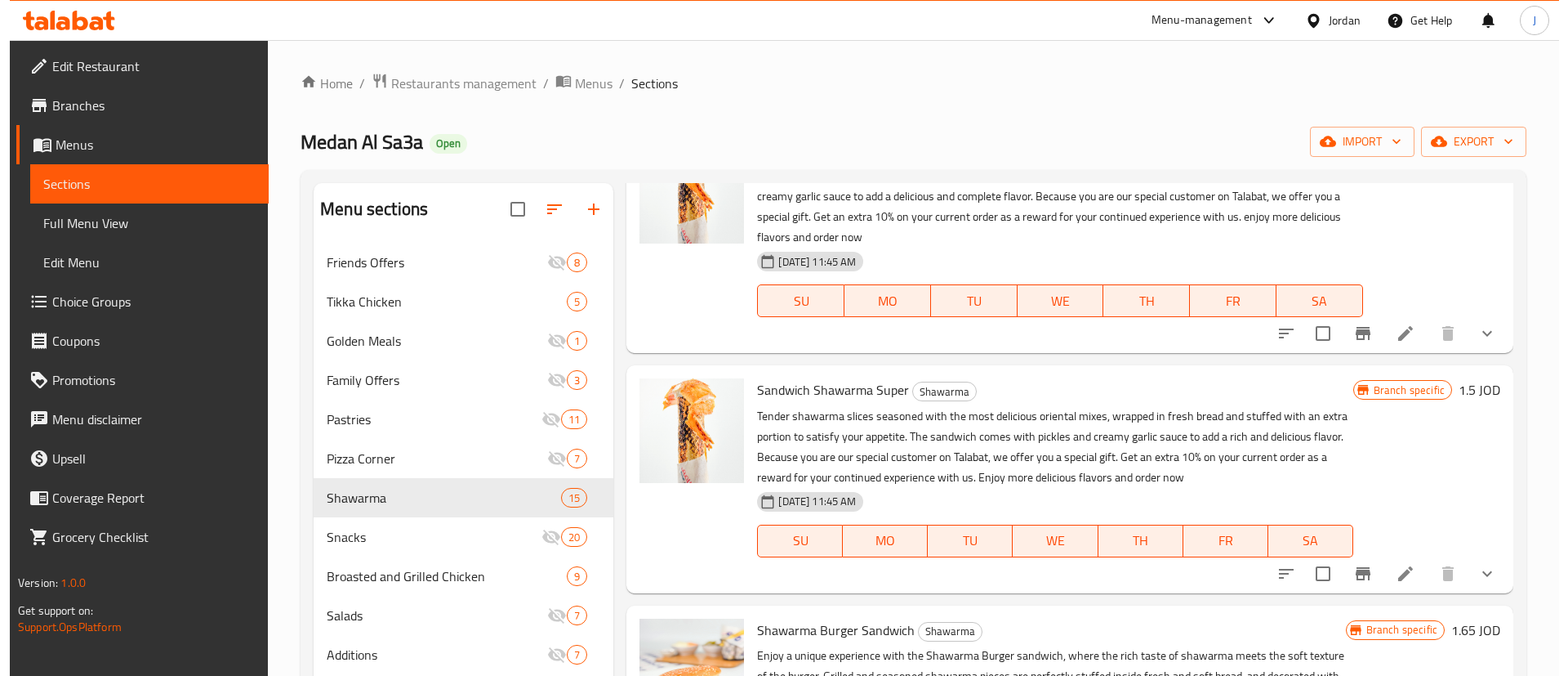
scroll to position [245, 0]
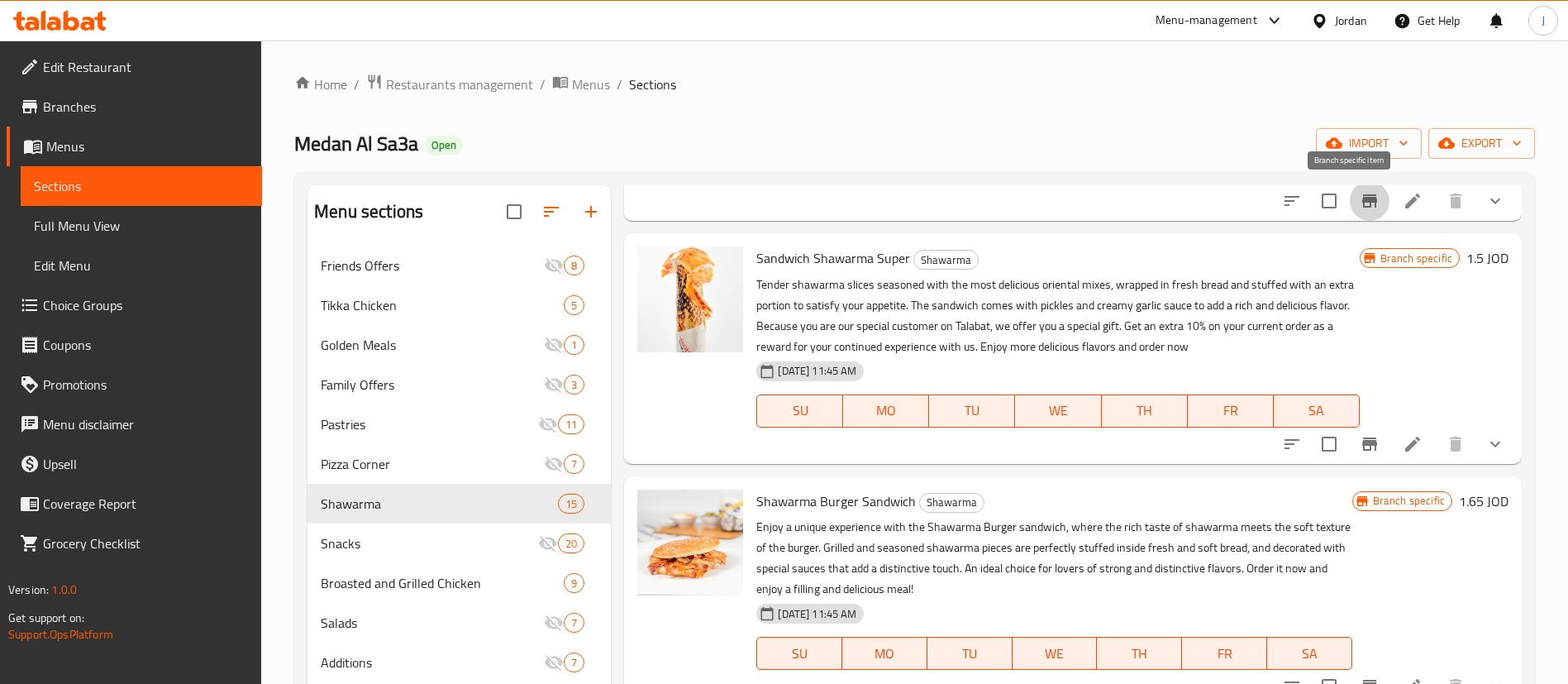
click at [1360, 197] on icon "Branch-specific-item" at bounding box center [1369, 201] width 20 height 20
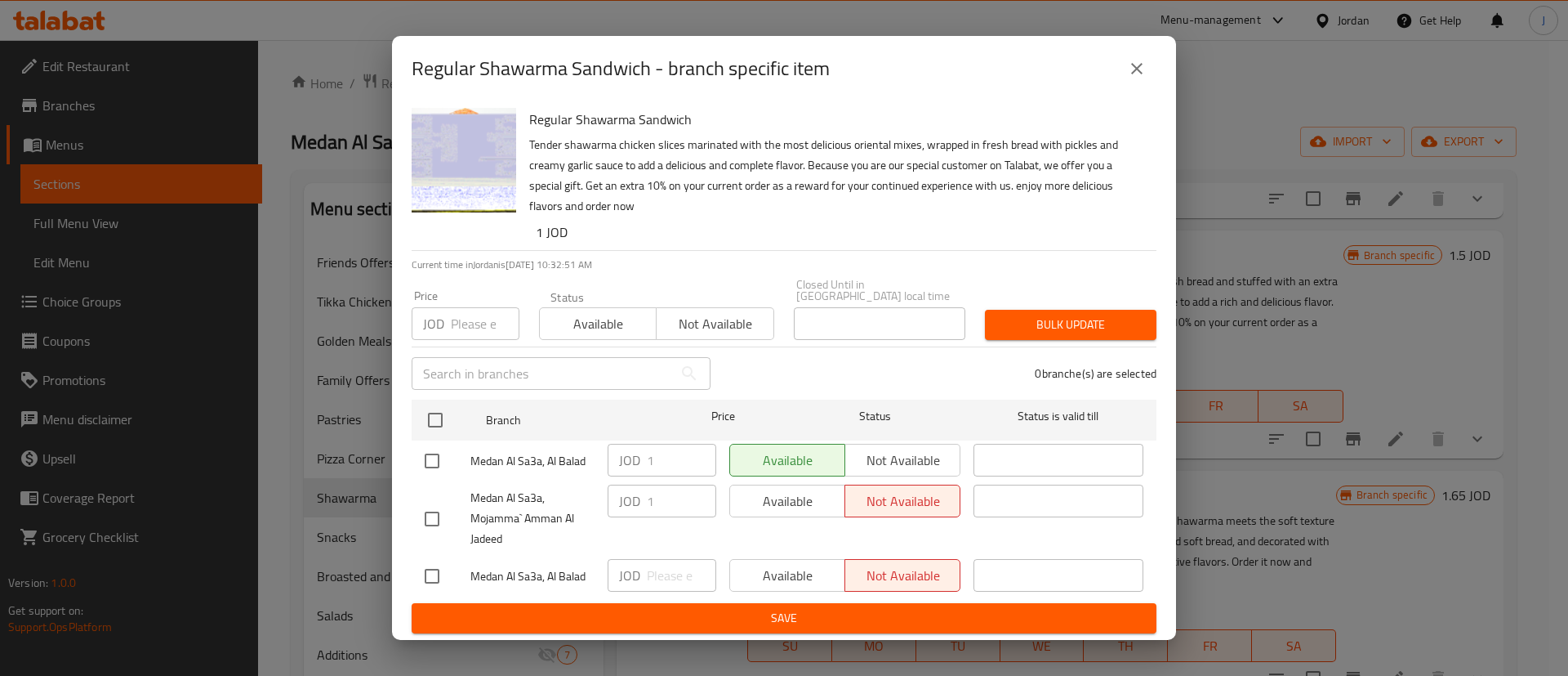
click at [424, 511] on input "checkbox" at bounding box center [431, 519] width 34 height 34
checkbox input "true"
click at [724, 622] on button "Save" at bounding box center [784, 618] width 745 height 30
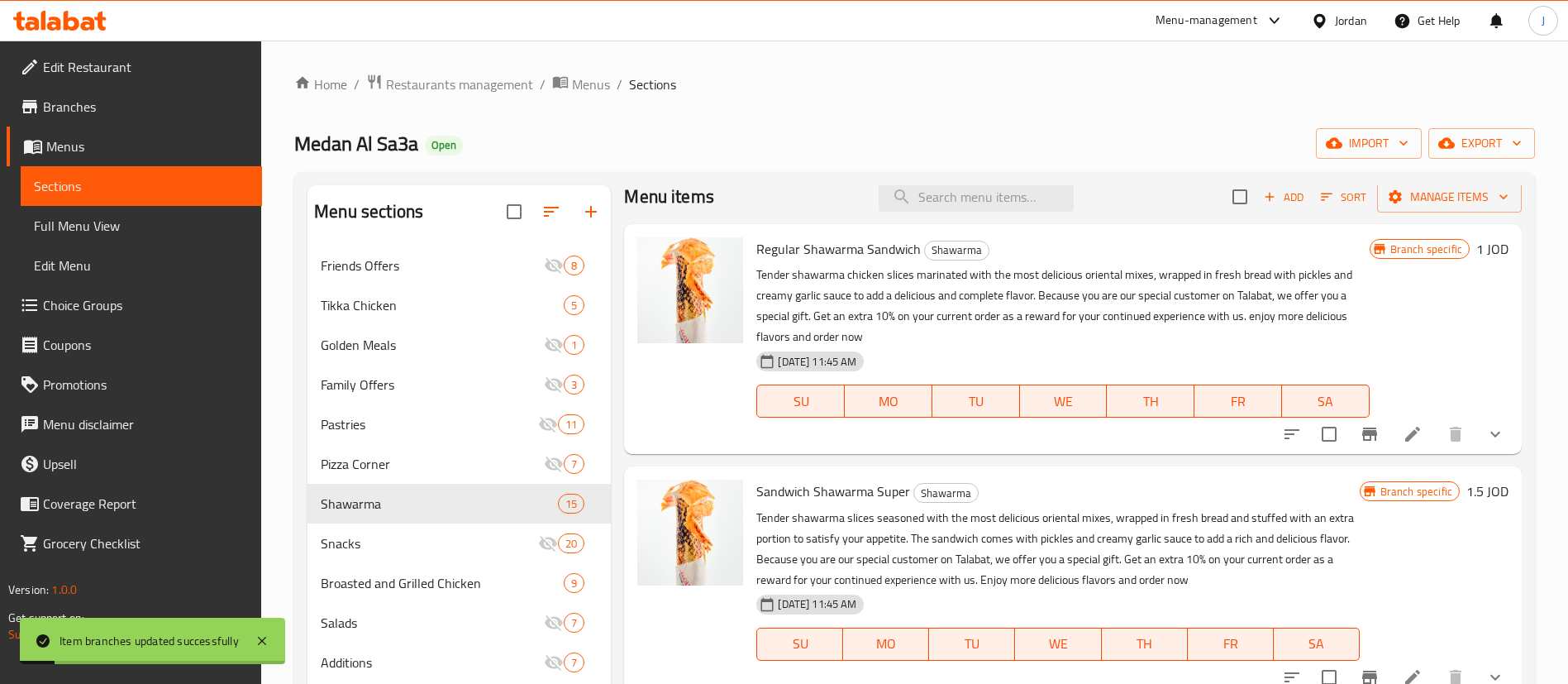
scroll to position [0, 0]
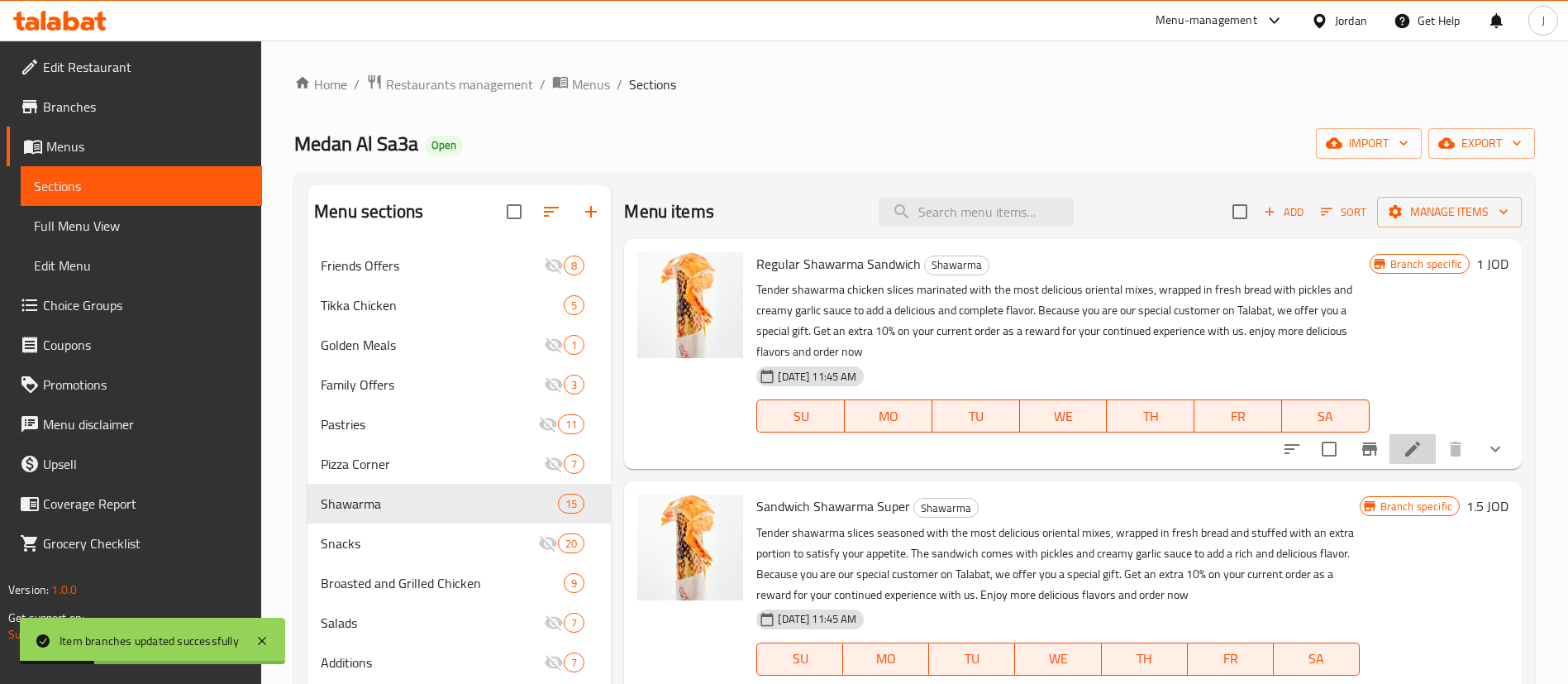
click at [1403, 451] on icon at bounding box center [1413, 448] width 20 height 20
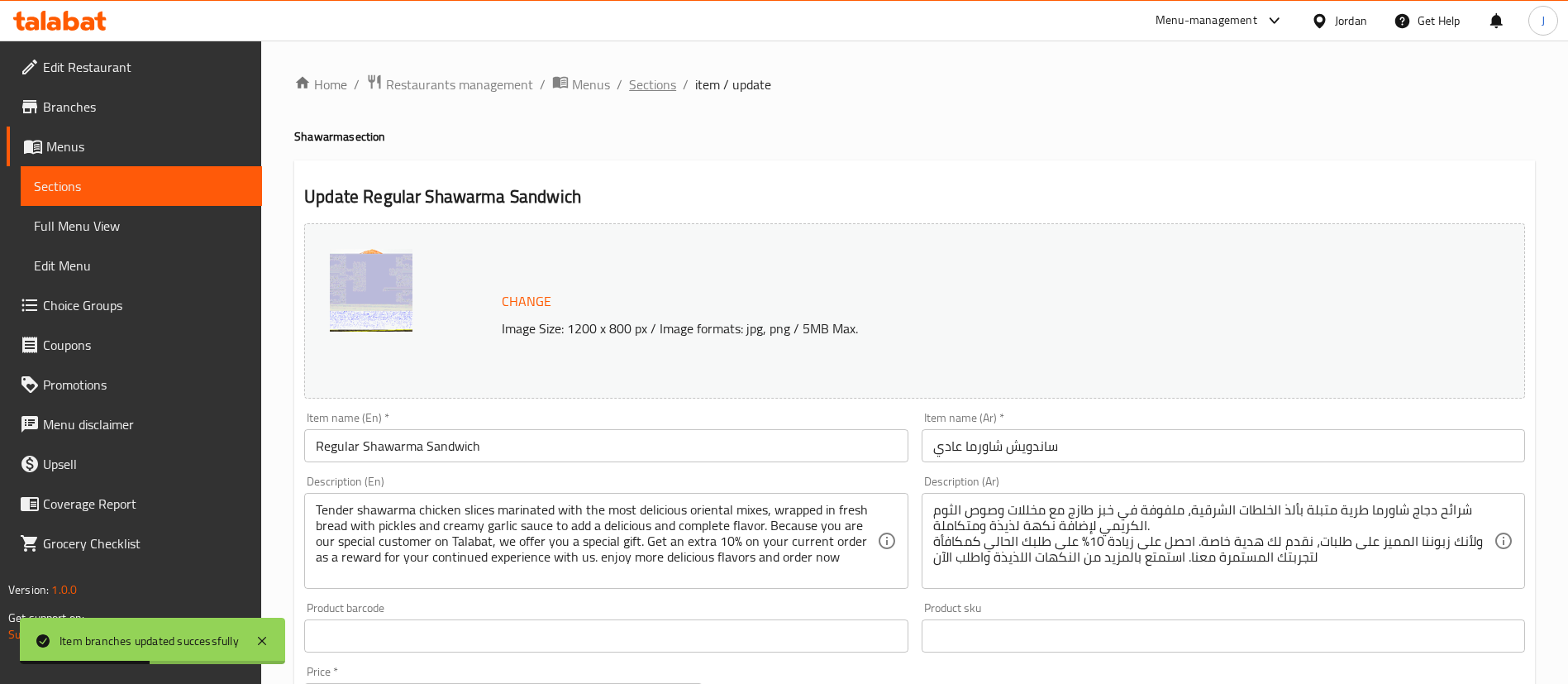
click at [632, 87] on span "Sections" at bounding box center [653, 84] width 48 height 20
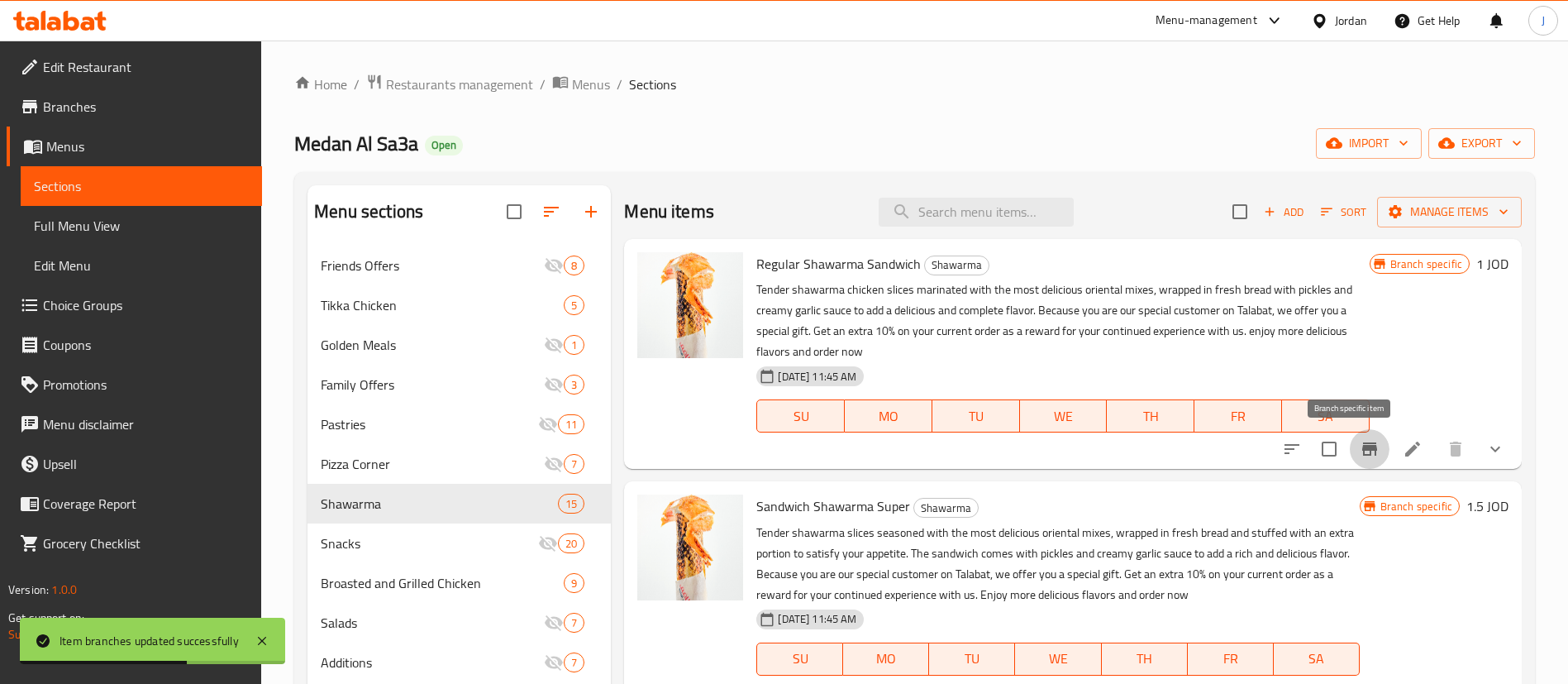
click at [1362, 447] on icon "Branch-specific-item" at bounding box center [1370, 449] width 15 height 13
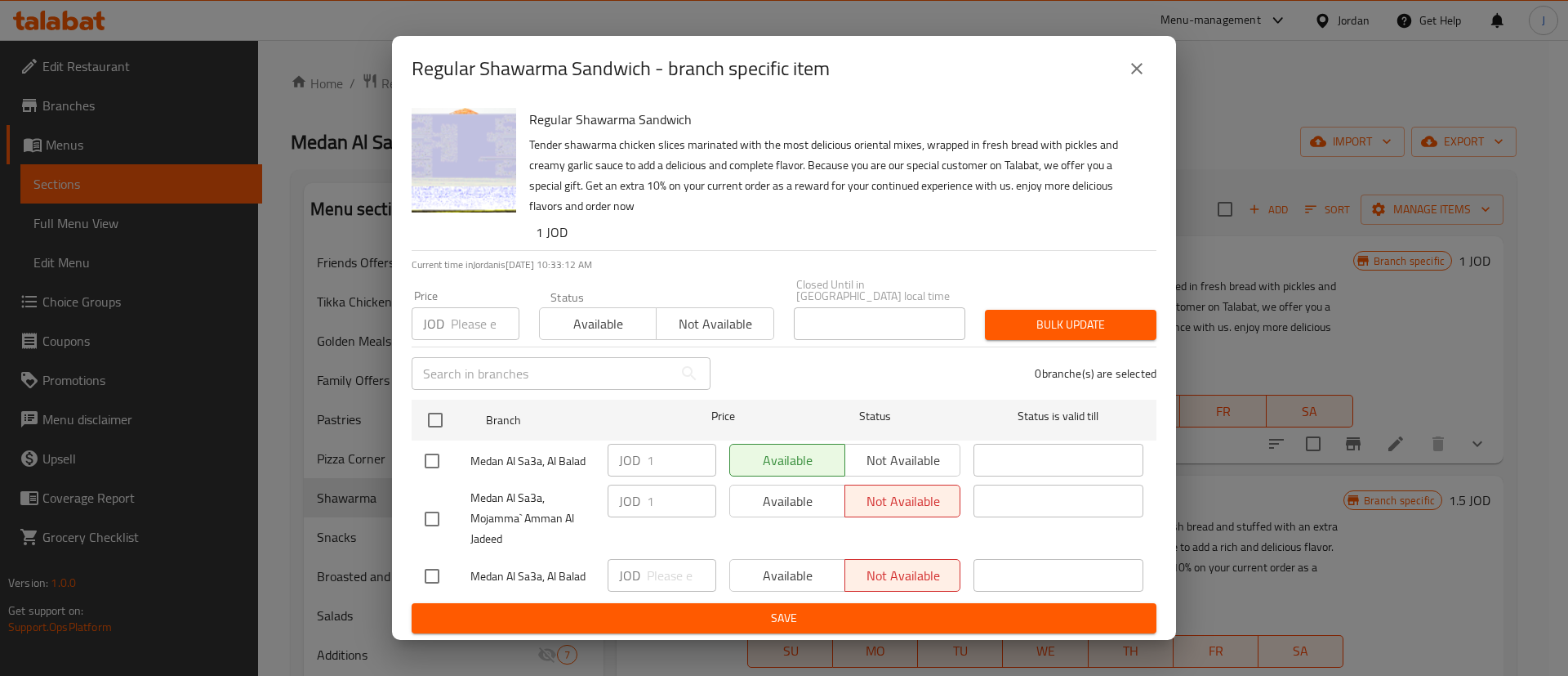
click at [434, 513] on input "checkbox" at bounding box center [431, 519] width 34 height 34
checkbox input "true"
click at [657, 616] on span "Save" at bounding box center [784, 618] width 719 height 21
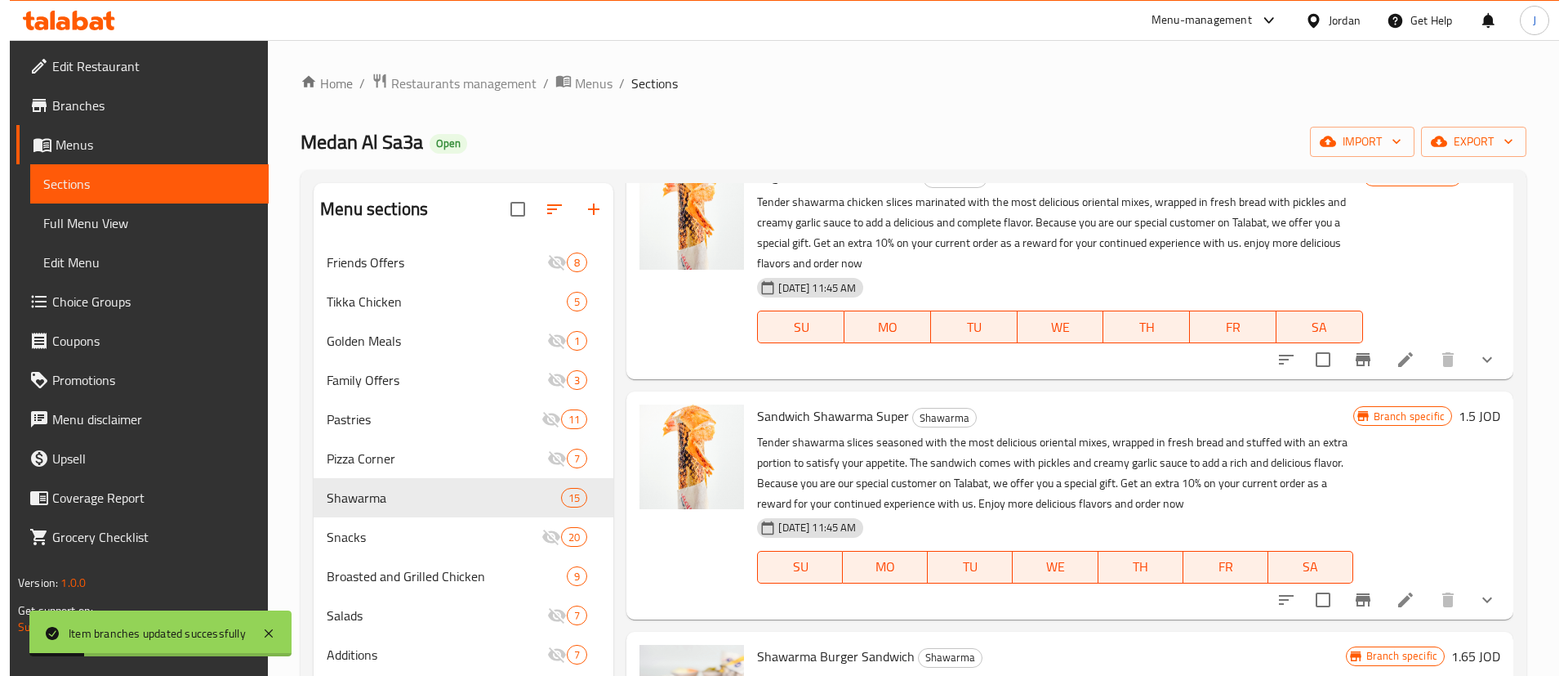
scroll to position [122, 0]
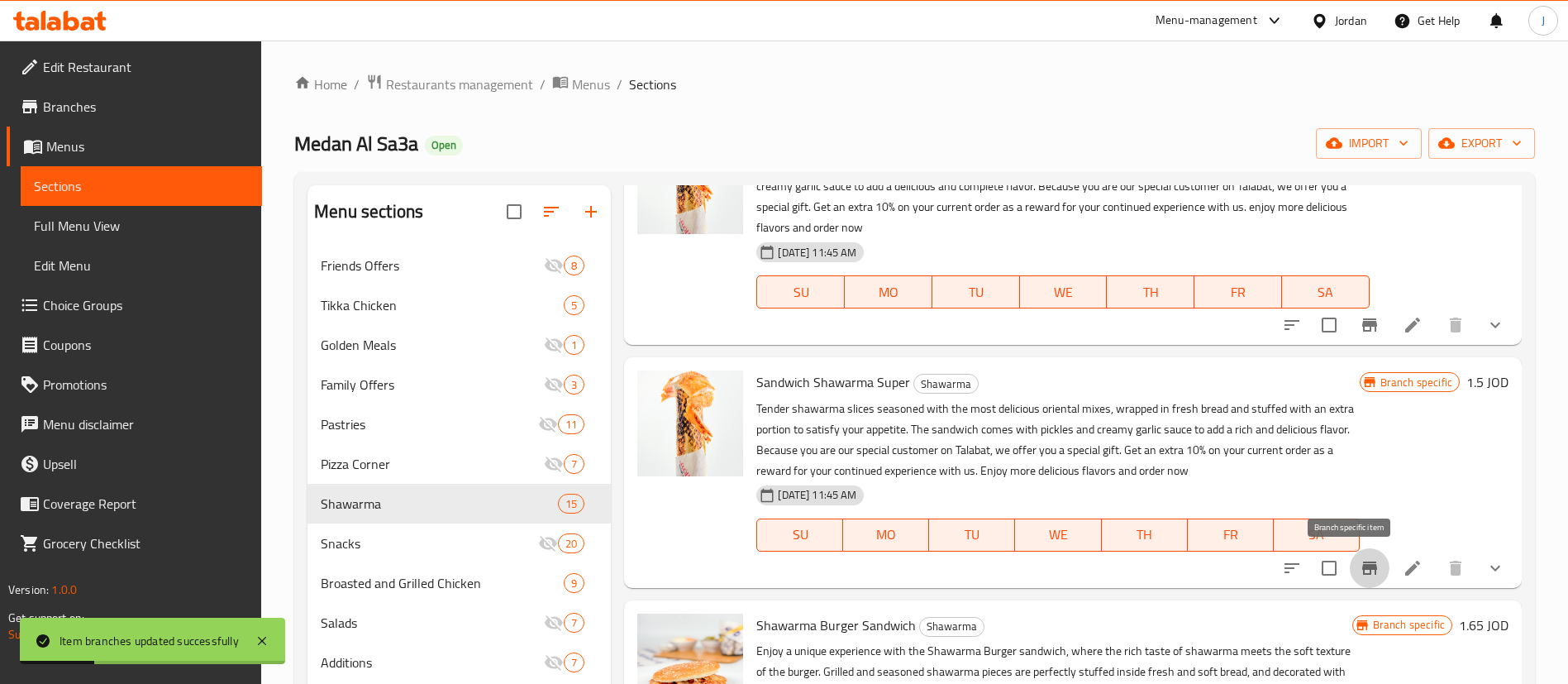
click at [1362, 566] on icon "Branch-specific-item" at bounding box center [1370, 568] width 15 height 13
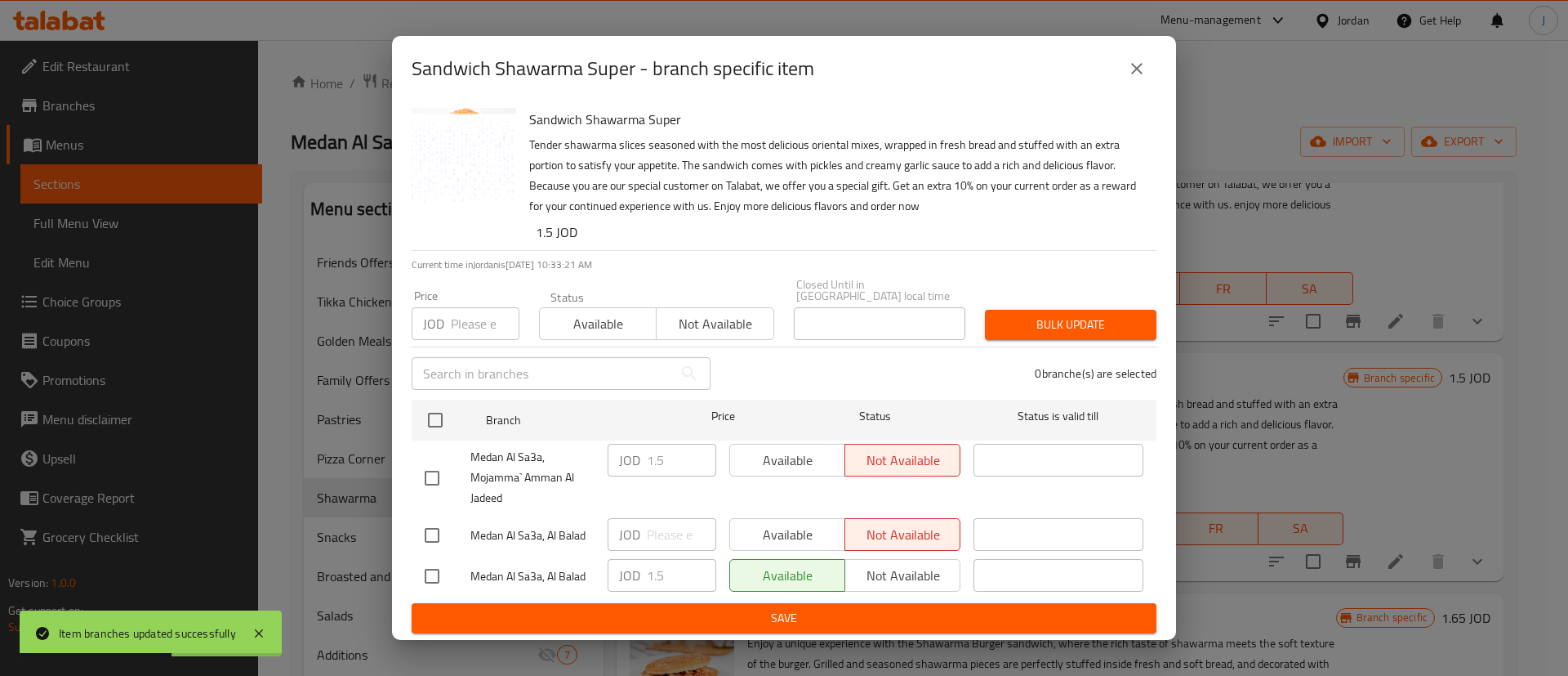
click at [433, 471] on input "checkbox" at bounding box center [431, 478] width 34 height 34
checkbox input "true"
